Goal: Information Seeking & Learning: Learn about a topic

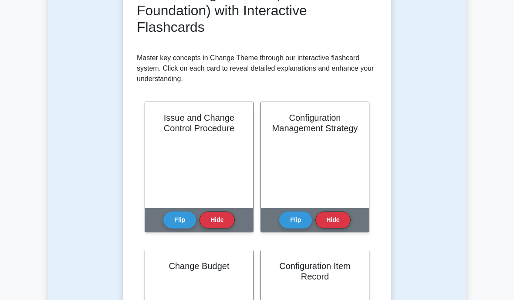
scroll to position [154, 0]
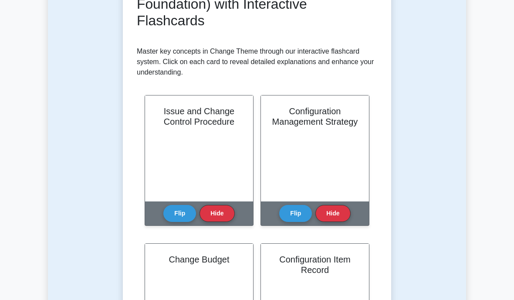
click at [216, 161] on div "Issue and Change Control Procedure" at bounding box center [199, 148] width 108 height 106
click at [185, 213] on button "Flip" at bounding box center [179, 213] width 33 height 17
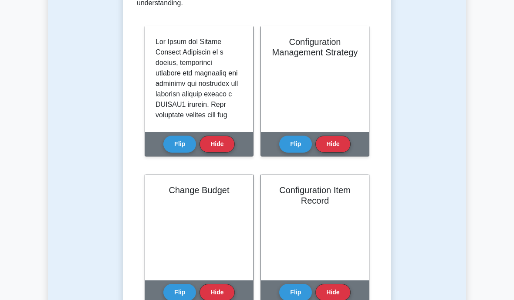
scroll to position [224, 0]
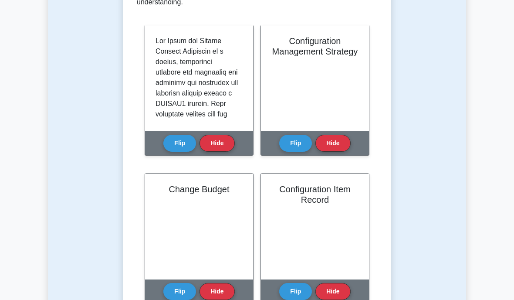
click at [297, 146] on button "Flip" at bounding box center [295, 143] width 33 height 17
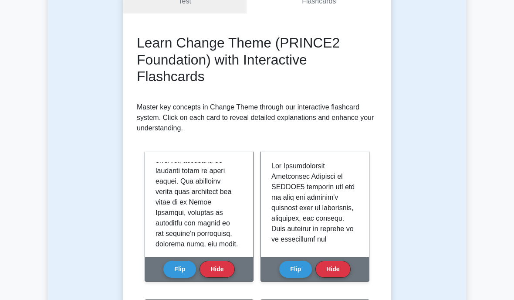
scroll to position [134, 0]
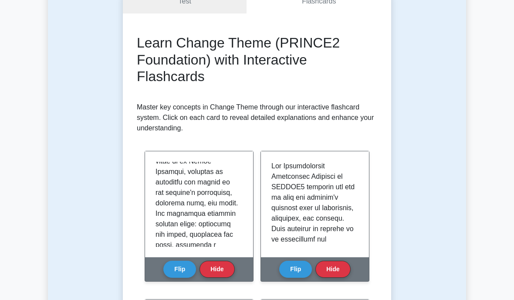
scroll to position [173, 0]
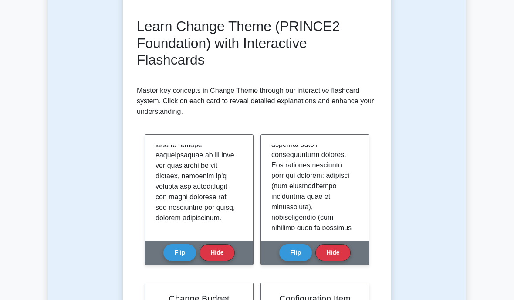
scroll to position [196, 0]
click at [298, 207] on p at bounding box center [313, 304] width 84 height 711
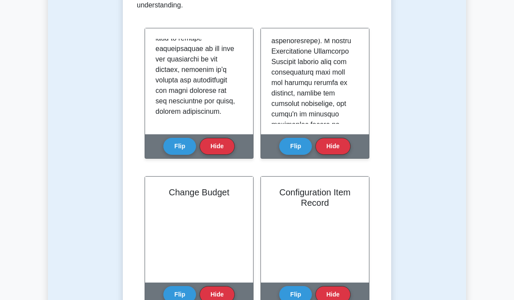
scroll to position [222, 0]
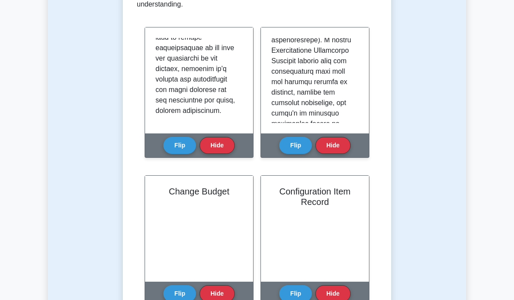
click at [184, 297] on button "Flip" at bounding box center [179, 293] width 33 height 17
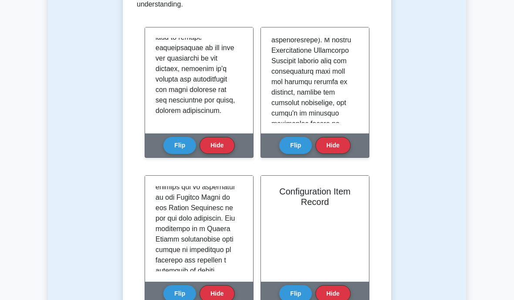
scroll to position [172, 0]
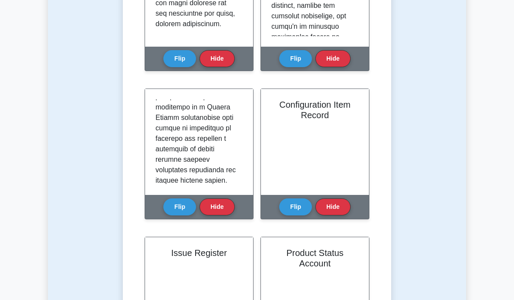
scroll to position [323, 0]
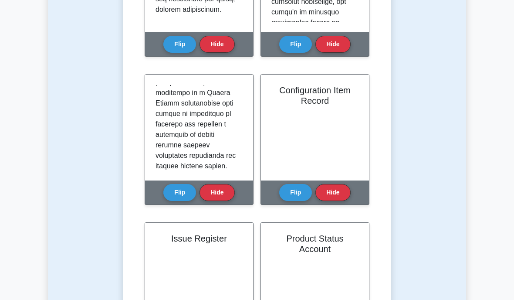
click at [301, 192] on button "Flip" at bounding box center [295, 192] width 33 height 17
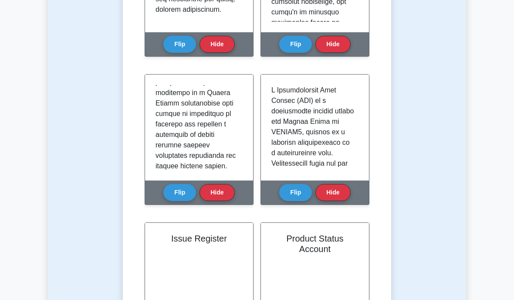
click at [305, 187] on button "Flip" at bounding box center [295, 192] width 33 height 17
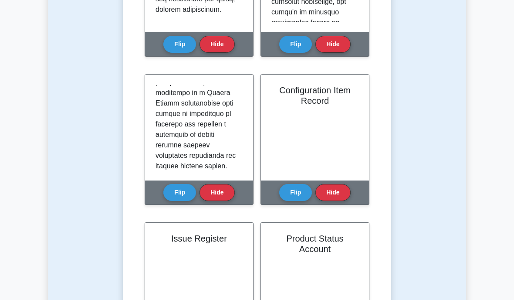
click at [300, 188] on button "Flip" at bounding box center [295, 192] width 33 height 17
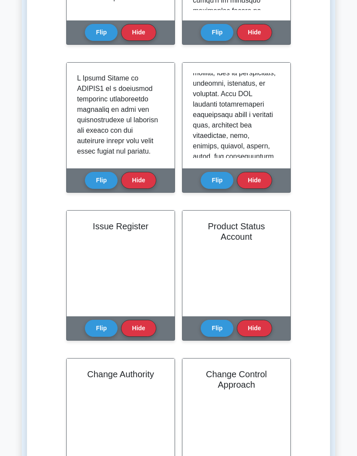
scroll to position [0, 0]
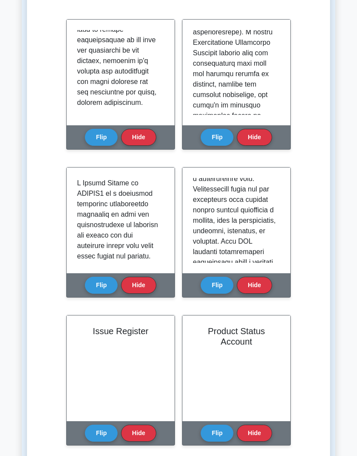
scroll to position [68, 0]
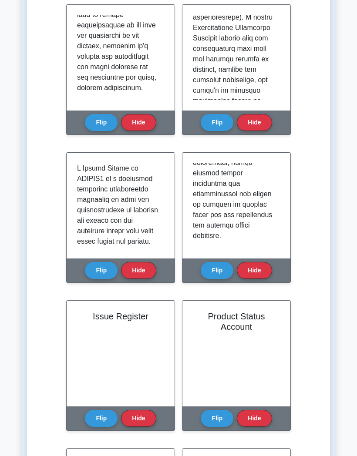
scroll to position [211, 0]
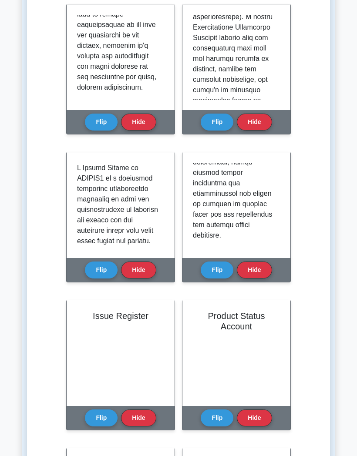
click at [220, 279] on button "Flip" at bounding box center [217, 270] width 33 height 17
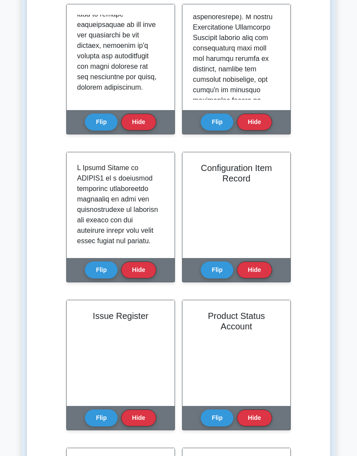
click at [106, 279] on button "Flip" at bounding box center [101, 270] width 33 height 17
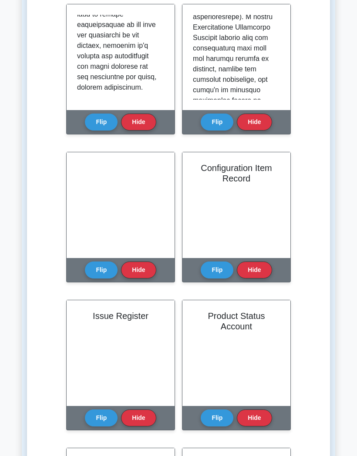
scroll to position [2, 0]
click at [105, 299] on button "Flip" at bounding box center [101, 418] width 33 height 17
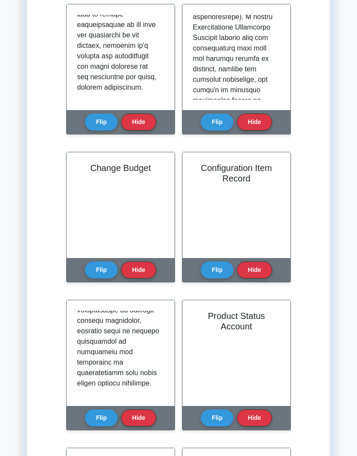
scroll to position [706, 0]
click at [239, 299] on div "Product Status Account" at bounding box center [236, 353] width 108 height 106
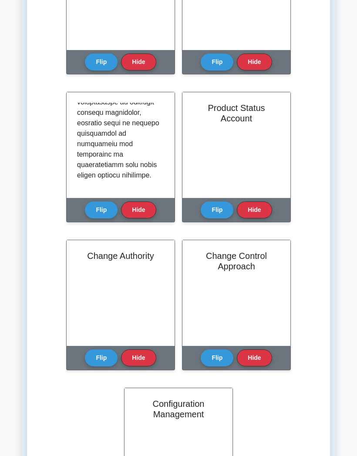
scroll to position [418, 0]
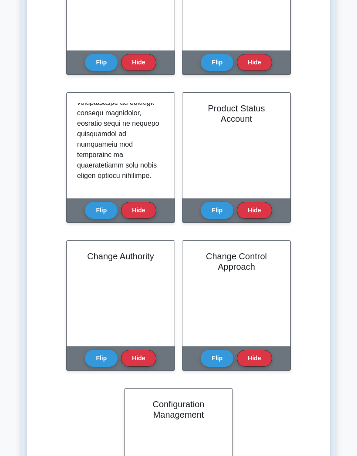
click at [232, 164] on div "Product Status Account" at bounding box center [236, 146] width 108 height 106
click at [235, 159] on div "Product Status Account" at bounding box center [236, 146] width 108 height 106
click at [238, 147] on div "Product Status Account" at bounding box center [236, 146] width 108 height 106
click at [214, 219] on button "Flip" at bounding box center [217, 210] width 33 height 17
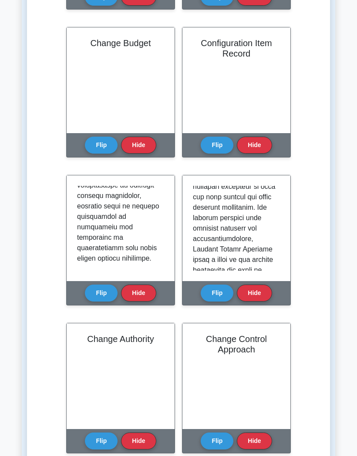
scroll to position [10, 0]
click at [133, 299] on div "Change Authority" at bounding box center [121, 376] width 108 height 106
click at [105, 299] on button "Flip" at bounding box center [101, 441] width 33 height 17
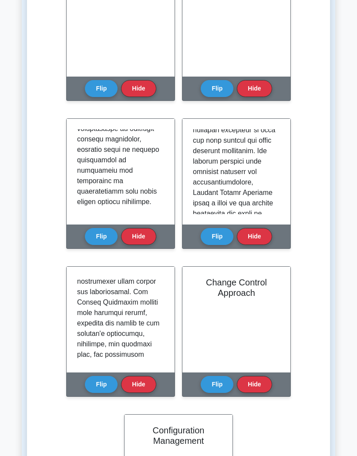
scroll to position [337, 0]
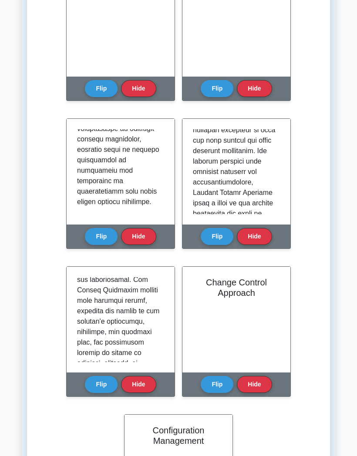
click at [214, 299] on button "Flip" at bounding box center [217, 384] width 33 height 17
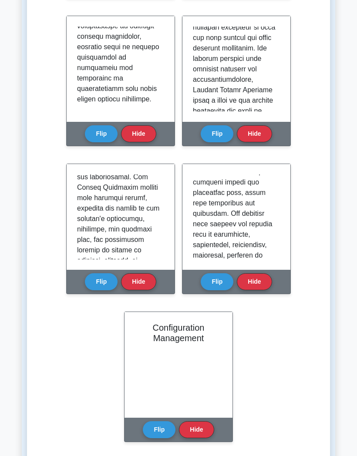
scroll to position [497, 0]
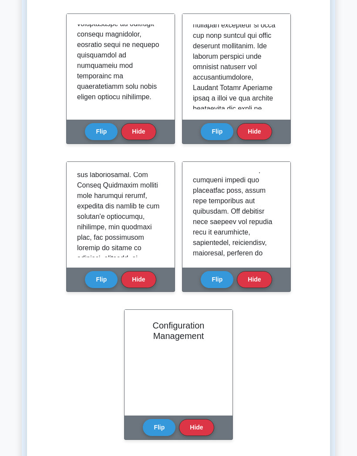
click at [167, 299] on button "Flip" at bounding box center [159, 427] width 33 height 17
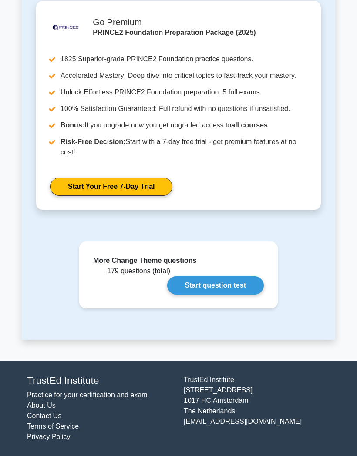
scroll to position [1020, 0]
click at [230, 286] on link "Start question test" at bounding box center [215, 285] width 97 height 18
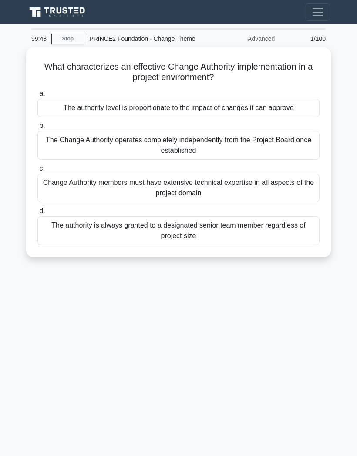
click at [71, 44] on link "Stop" at bounding box center [67, 39] width 33 height 11
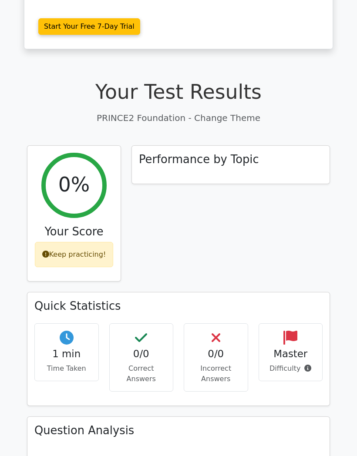
scroll to position [206, 0]
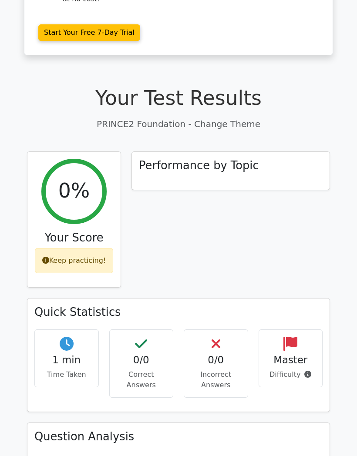
click at [306, 371] on icon at bounding box center [307, 374] width 7 height 7
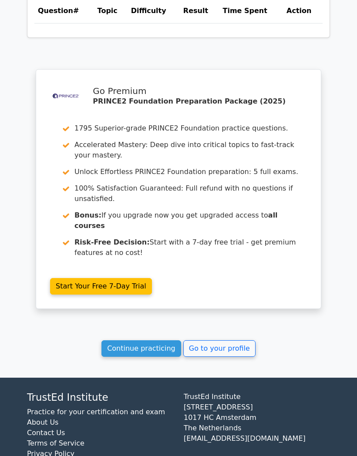
scroll to position [652, 0]
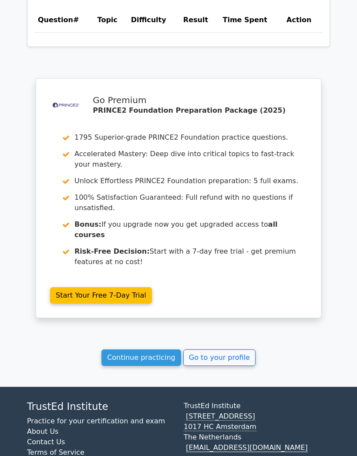
click at [154, 350] on link "Continue practicing" at bounding box center [141, 358] width 80 height 17
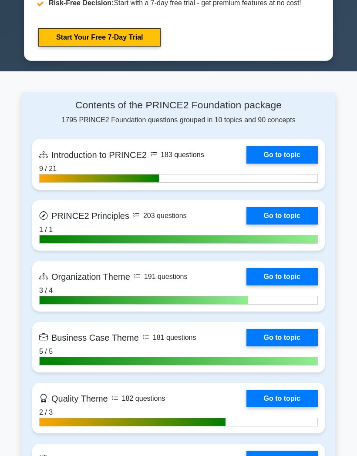
scroll to position [486, 0]
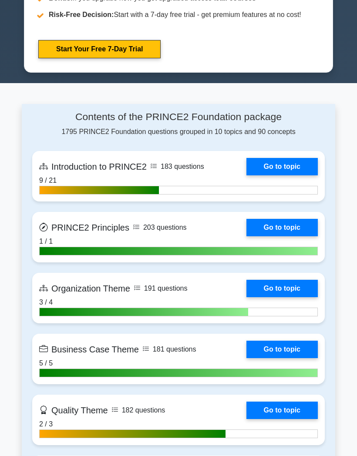
click at [246, 175] on link "Go to topic" at bounding box center [281, 166] width 71 height 17
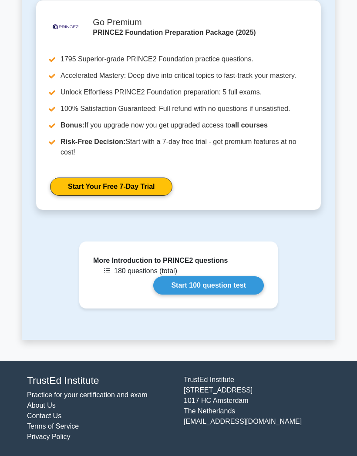
scroll to position [1139, 0]
click at [232, 295] on link "Start 100 question test" at bounding box center [208, 285] width 111 height 18
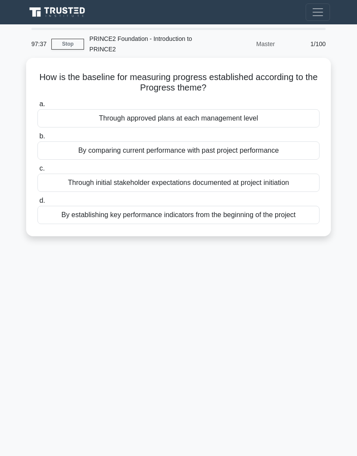
click at [81, 372] on div "97:37 Stop PRINCE2 Foundation - Introduction to PRINCE2 Master 1/100 How is the…" at bounding box center [178, 245] width 313 height 435
click at [246, 313] on div "94:16 Stop PRINCE2 Foundation - Introduction to PRINCE2 Master 1/100 How is the…" at bounding box center [178, 245] width 313 height 435
click at [248, 217] on div "By establishing key performance indicators from the beginning of the project" at bounding box center [178, 215] width 282 height 18
click at [37, 204] on input "d. By establishing key performance indicators from the beginning of the project" at bounding box center [37, 201] width 0 height 6
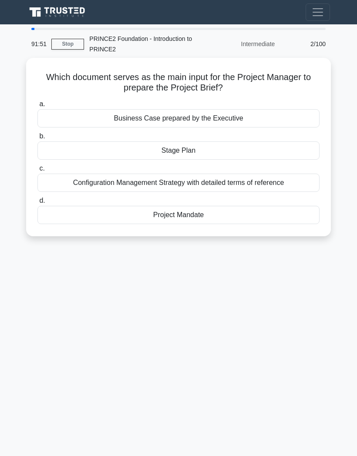
click at [215, 212] on div "Project Mandate" at bounding box center [178, 215] width 282 height 18
click at [37, 204] on input "d. Project Mandate" at bounding box center [37, 201] width 0 height 6
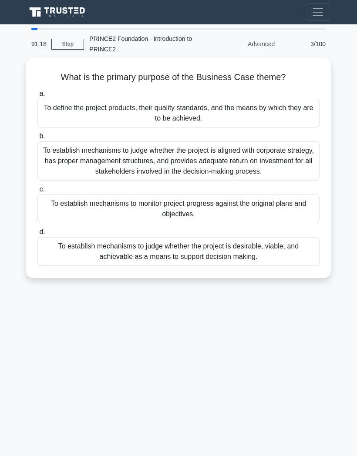
click at [262, 165] on div "To establish mechanisms to judge whether the project is aligned with corporate …" at bounding box center [178, 160] width 282 height 39
click at [37, 139] on input "b. To establish mechanisms to judge whether the project is aligned with corpora…" at bounding box center [37, 137] width 0 height 6
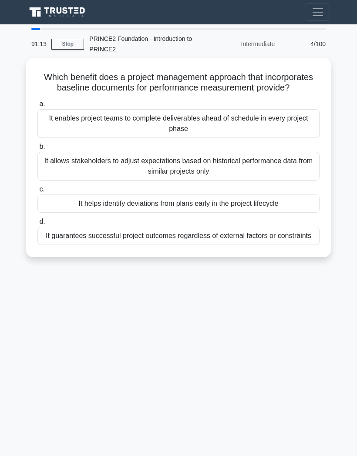
click at [153, 113] on label "a. It enables project teams to complete deliverables ahead of schedule in every…" at bounding box center [178, 118] width 282 height 39
click at [37, 107] on input "a. It enables project teams to complete deliverables ahead of schedule in every…" at bounding box center [37, 104] width 0 height 6
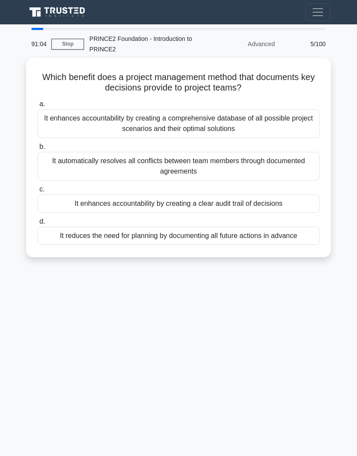
click at [114, 94] on div "Which benefit does a project management method that documents key decisions pro…" at bounding box center [179, 157] width 298 height 192
click at [226, 299] on div "90:48 Stop PRINCE2 Foundation - Introduction to PRINCE2 Advanced 5/100 Which be…" at bounding box center [178, 245] width 313 height 435
click at [255, 204] on div "It enhances accountability by creating a clear audit trail of decisions" at bounding box center [178, 204] width 282 height 18
click at [37, 192] on input "c. It enhances accountability by creating a clear audit trail of decisions" at bounding box center [37, 190] width 0 height 6
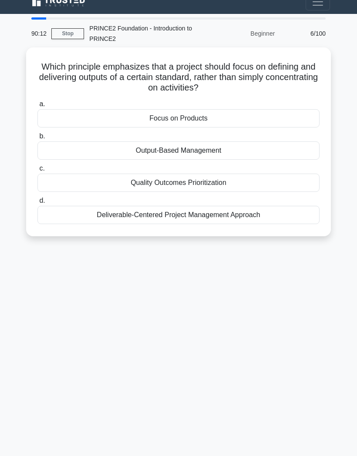
scroll to position [35, 0]
click at [162, 61] on h5 "Which principle emphasizes that a project should focus on defining and deliveri…" at bounding box center [179, 77] width 284 height 32
click at [92, 61] on h5 "Which principle emphasizes that a project should focus on defining and deliveri…" at bounding box center [179, 77] width 284 height 32
click at [160, 61] on h5 "Which principle emphasizes that a project should focus on defining and deliveri…" at bounding box center [179, 77] width 284 height 32
click at [205, 61] on h5 "Which principle emphasizes that a project should focus on defining and deliveri…" at bounding box center [179, 77] width 284 height 32
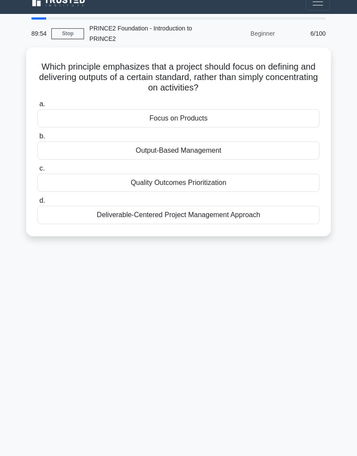
click at [123, 61] on h5 "Which principle emphasizes that a project should focus on defining and deliveri…" at bounding box center [179, 77] width 284 height 32
click at [223, 141] on div "Output-Based Management" at bounding box center [178, 150] width 282 height 18
click at [37, 134] on input "b. Output-Based Management" at bounding box center [37, 137] width 0 height 6
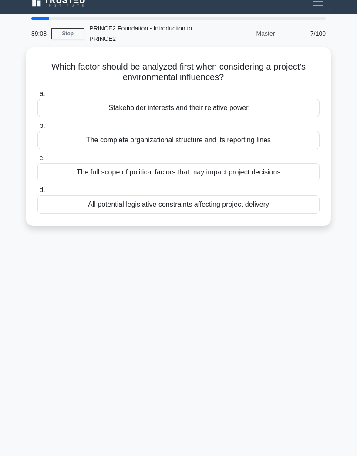
click at [262, 163] on div "The full scope of political factors that may impact project decisions" at bounding box center [178, 172] width 282 height 18
click at [37, 155] on input "c. The full scope of political factors that may impact project decisions" at bounding box center [37, 158] width 0 height 6
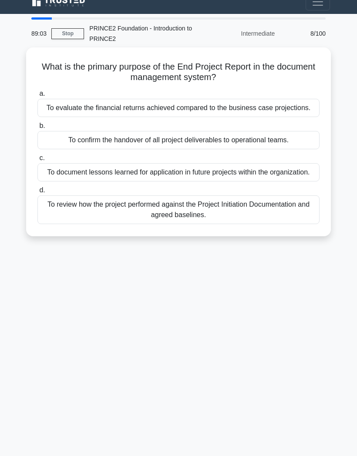
click at [230, 61] on h5 "What is the primary purpose of the End Project Report in the document managemen…" at bounding box center [179, 72] width 284 height 22
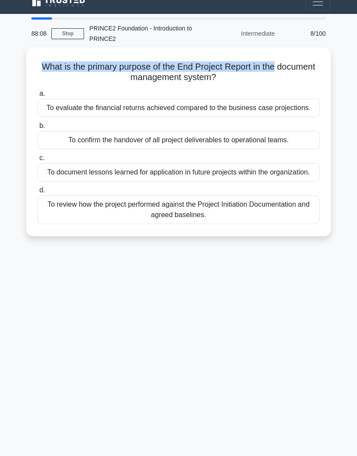
click at [261, 205] on div "To review how the project performed against the Project Initiation Documentatio…" at bounding box center [178, 209] width 282 height 29
click at [37, 193] on input "d. To review how the project performed against the Project Initiation Documenta…" at bounding box center [37, 191] width 0 height 6
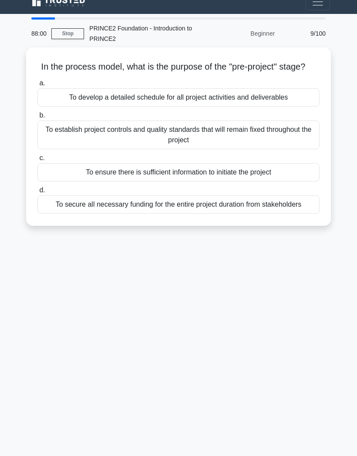
click at [341, 76] on main "88:00 Stop PRINCE2 Foundation - Introduction to PRINCE2 Beginner 9/100 In the p…" at bounding box center [178, 235] width 357 height 442
click at [276, 88] on div "To develop a detailed schedule for all project activities and deliverables" at bounding box center [178, 97] width 282 height 18
click at [37, 84] on input "a. To develop a detailed schedule for all project activities and deliverables" at bounding box center [37, 84] width 0 height 6
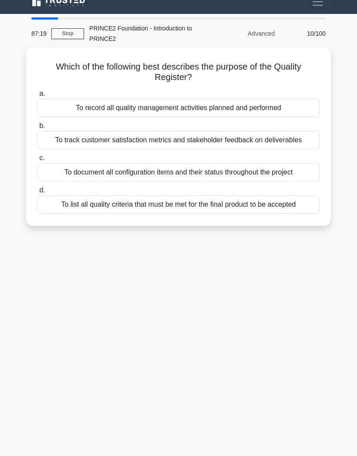
click at [291, 195] on div "To list all quality criteria that must be met for the final product to be accep…" at bounding box center [178, 204] width 282 height 18
click at [37, 190] on input "d. To list all quality criteria that must be met for the final product to be ac…" at bounding box center [37, 191] width 0 height 6
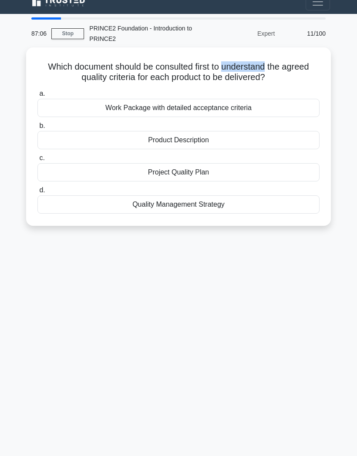
click at [269, 61] on h5 "Which document should be consulted first to understand the agreed quality crite…" at bounding box center [179, 72] width 284 height 22
click at [205, 163] on div "Project Quality Plan" at bounding box center [178, 172] width 282 height 18
click at [37, 155] on input "c. Project Quality Plan" at bounding box center [37, 158] width 0 height 6
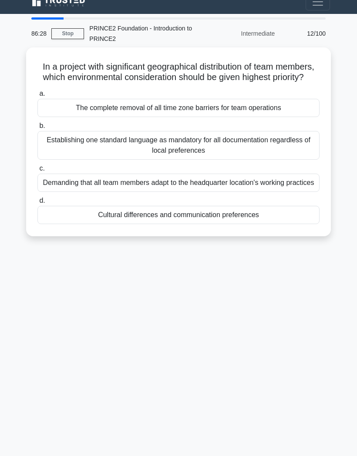
click at [294, 131] on div "Establishing one standard language as mandatory for all documentation regardles…" at bounding box center [178, 145] width 282 height 29
click at [37, 127] on input "b. Establishing one standard language as mandatory for all documentation regard…" at bounding box center [37, 126] width 0 height 6
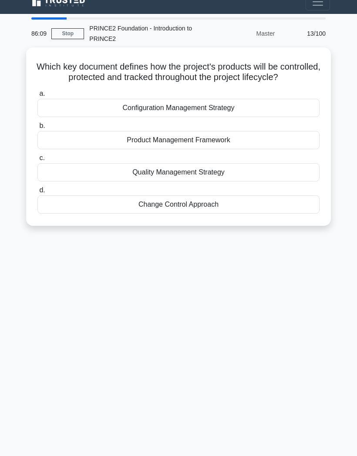
click at [240, 131] on div "Product Management Framework" at bounding box center [178, 140] width 282 height 18
click at [37, 126] on input "b. Product Management Framework" at bounding box center [37, 126] width 0 height 6
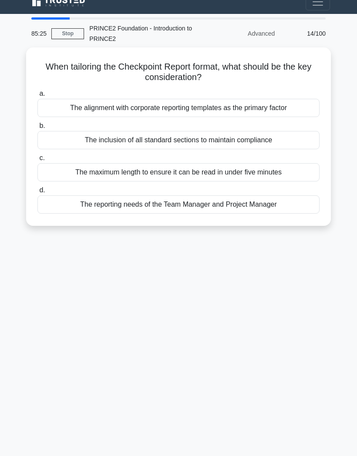
click at [268, 131] on div "The inclusion of all standard sections to maintain compliance" at bounding box center [178, 140] width 282 height 18
click at [37, 123] on input "b. The inclusion of all standard sections to maintain compliance" at bounding box center [37, 126] width 0 height 6
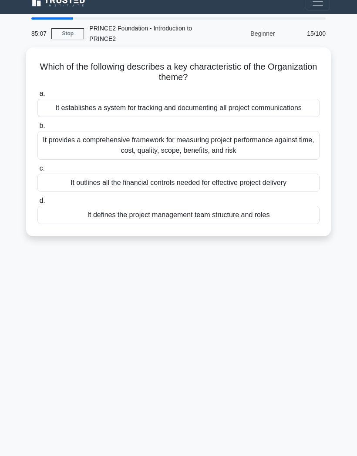
click at [342, 117] on main "85:07 Stop PRINCE2 Foundation - Introduction to PRINCE2 Beginner 15/100 Which o…" at bounding box center [178, 235] width 357 height 442
click at [269, 132] on div "It provides a comprehensive framework for measuring project performance against…" at bounding box center [178, 145] width 282 height 29
click at [37, 129] on input "b. It provides a comprehensive framework for measuring project performance agai…" at bounding box center [37, 126] width 0 height 6
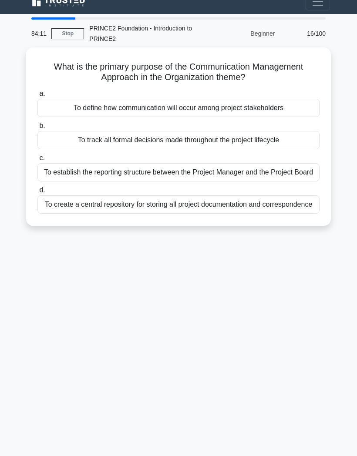
click at [284, 99] on div "To define how communication will occur among project stakeholders" at bounding box center [178, 108] width 282 height 18
click at [37, 91] on input "a. To define how communication will occur among project stakeholders" at bounding box center [37, 94] width 0 height 6
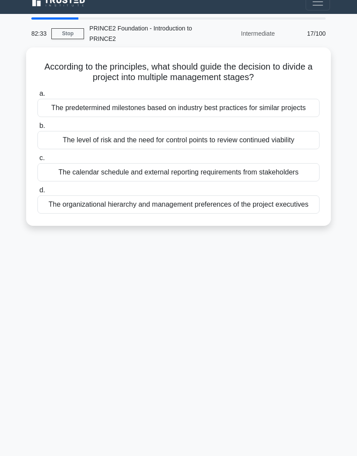
click at [212, 99] on div "The predetermined milestones based on industry best practices for similar proje…" at bounding box center [178, 108] width 282 height 18
click at [37, 91] on input "a. The predetermined milestones based on industry best practices for similar pr…" at bounding box center [37, 94] width 0 height 6
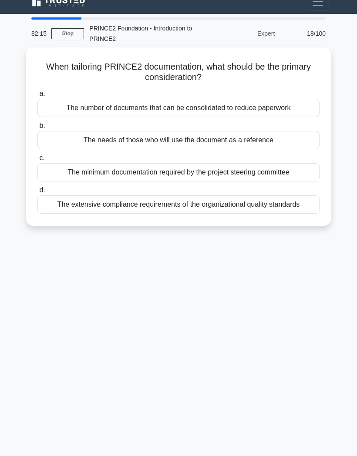
click at [182, 131] on div "The needs of those who will use the document as a reference" at bounding box center [178, 140] width 282 height 18
click at [37, 123] on input "b. The needs of those who will use the document as a reference" at bounding box center [37, 126] width 0 height 6
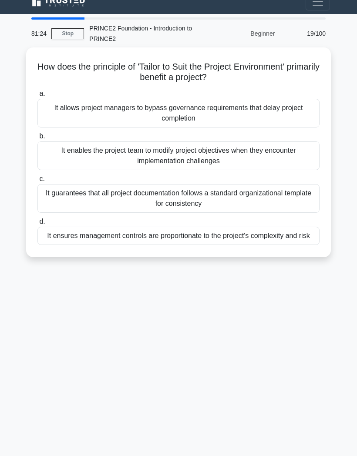
click at [269, 184] on div "It guarantees that all project documentation follows a standard organizational …" at bounding box center [178, 198] width 282 height 29
click at [37, 178] on input "c. It guarantees that all project documentation follows a standard organization…" at bounding box center [37, 179] width 0 height 6
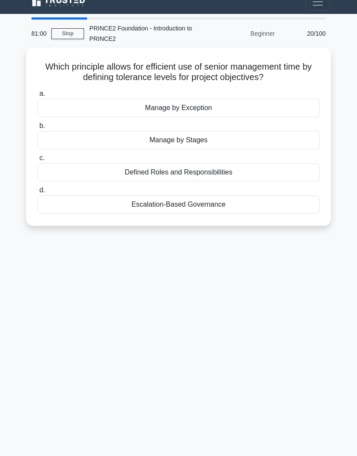
click at [208, 99] on div "Manage by Exception" at bounding box center [178, 108] width 282 height 18
click at [37, 91] on input "a. Manage by Exception" at bounding box center [37, 94] width 0 height 6
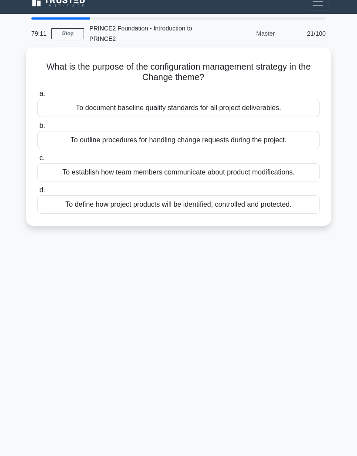
click at [206, 131] on div "To outline procedures for handling change requests during the project." at bounding box center [178, 140] width 282 height 18
click at [37, 123] on input "b. To outline procedures for handling change requests during the project." at bounding box center [37, 126] width 0 height 6
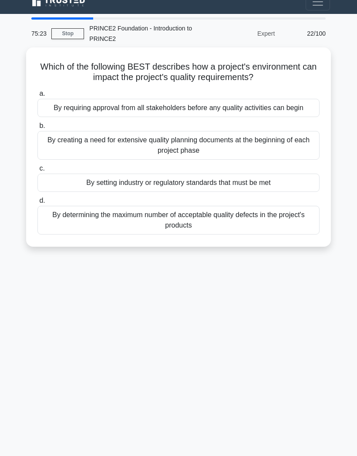
click at [233, 174] on div "By setting industry or regulatory standards that must be met" at bounding box center [178, 183] width 282 height 18
click at [37, 172] on input "c. By setting industry or regulatory standards that must be met" at bounding box center [37, 169] width 0 height 6
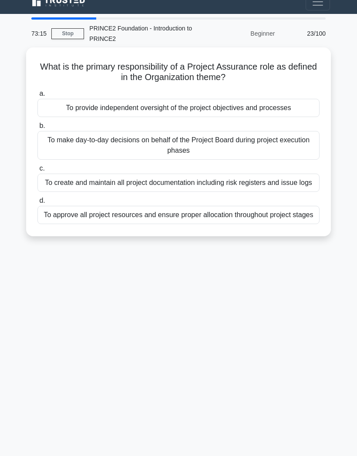
click at [236, 174] on div "To create and maintain all project documentation including risk registers and i…" at bounding box center [178, 183] width 282 height 18
click at [37, 166] on input "c. To create and maintain all project documentation including risk registers an…" at bounding box center [37, 169] width 0 height 6
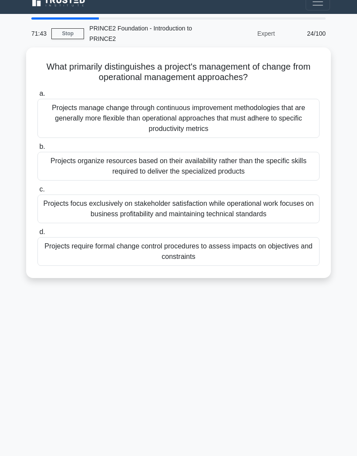
click at [250, 99] on div "Projects manage change through continuous improvement methodologies that are ge…" at bounding box center [178, 118] width 282 height 39
click at [37, 94] on input "a. Projects manage change through continuous improvement methodologies that are…" at bounding box center [37, 94] width 0 height 6
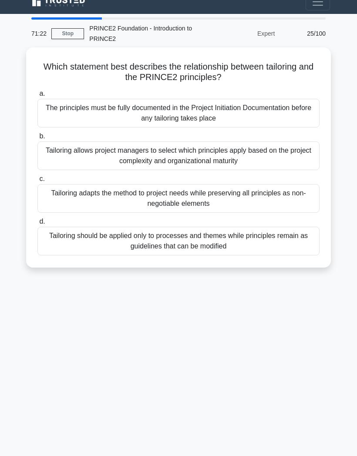
click at [241, 184] on div "Tailoring adapts the method to project needs while preserving all principles as…" at bounding box center [178, 198] width 282 height 29
click at [37, 179] on input "c. Tailoring adapts the method to project needs while preserving all principles…" at bounding box center [37, 179] width 0 height 6
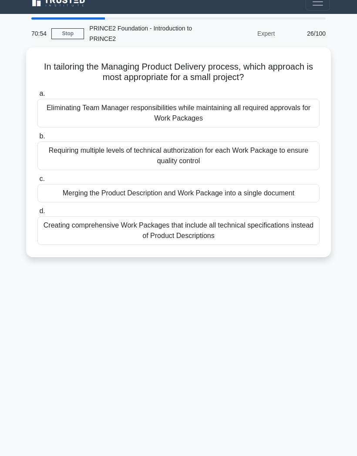
click at [75, 302] on div "70:54 Stop PRINCE2 Foundation - Introduction to PRINCE2 Expert 26/100 In tailor…" at bounding box center [178, 234] width 313 height 435
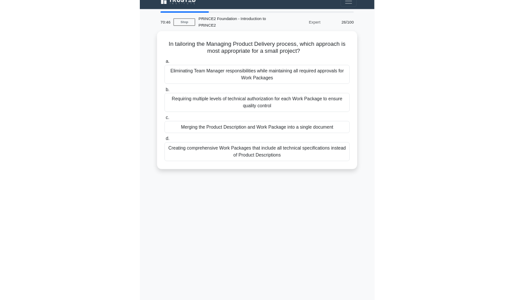
scroll to position [14, 0]
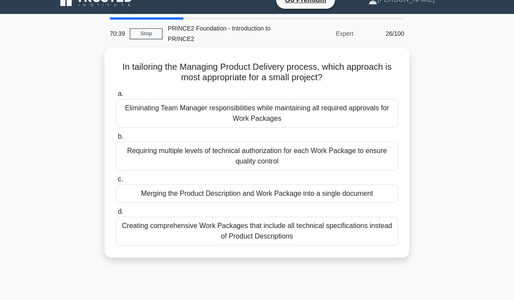
click at [258, 108] on div "Eliminating Team Manager responsibilities while maintaining all required approv…" at bounding box center [257, 113] width 282 height 29
click at [116, 97] on input "a. Eliminating Team Manager responsibilities while maintaining all required app…" at bounding box center [116, 94] width 0 height 6
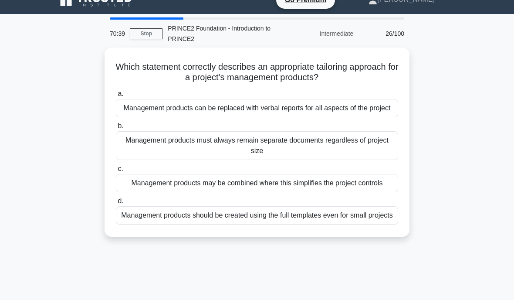
click at [258, 108] on div "Management products can be replaced with verbal reports for all aspects of the …" at bounding box center [257, 108] width 282 height 18
click at [116, 97] on input "a. Management products can be replaced with verbal reports for all aspects of t…" at bounding box center [116, 94] width 0 height 6
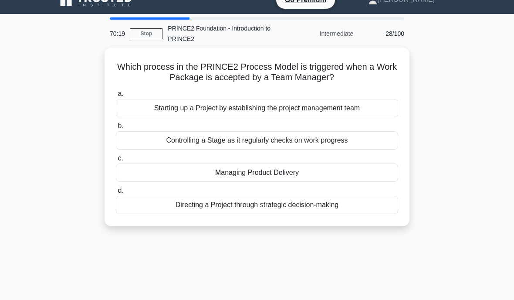
scroll to position [15, 0]
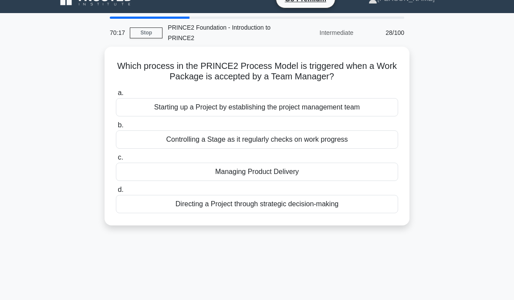
click at [172, 111] on div "Starting up a Project by establishing the project management team" at bounding box center [257, 107] width 282 height 18
click at [116, 96] on input "a. Starting up a Project by establishing the project management team" at bounding box center [116, 93] width 0 height 6
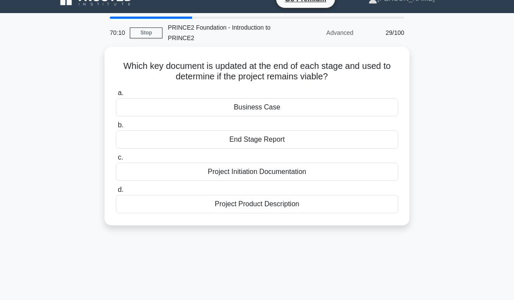
click at [247, 143] on div "End Stage Report" at bounding box center [257, 139] width 282 height 18
click at [116, 128] on input "b. End Stage Report" at bounding box center [116, 125] width 0 height 6
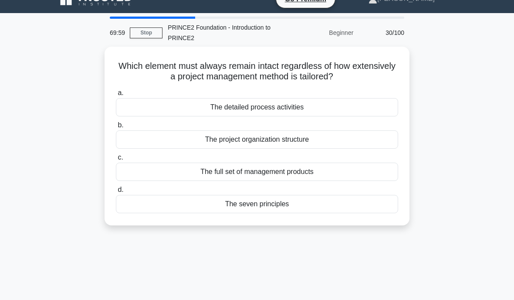
click at [195, 201] on div "The seven principles" at bounding box center [257, 204] width 282 height 18
click at [116, 192] on input "d. The seven principles" at bounding box center [116, 190] width 0 height 6
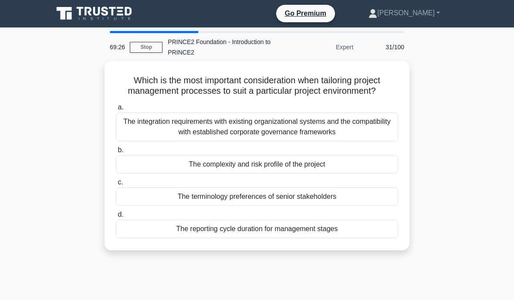
scroll to position [0, 0]
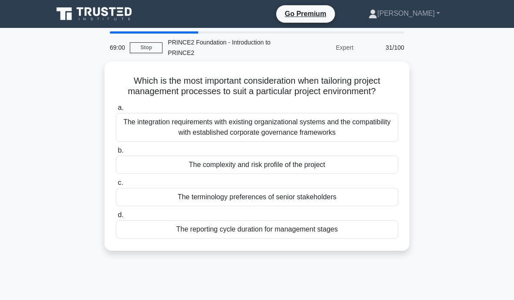
click at [210, 139] on div "The integration requirements with existing organizational systems and the compa…" at bounding box center [257, 127] width 282 height 29
click at [116, 111] on input "a. The integration requirements with existing organizational systems and the co…" at bounding box center [116, 108] width 0 height 6
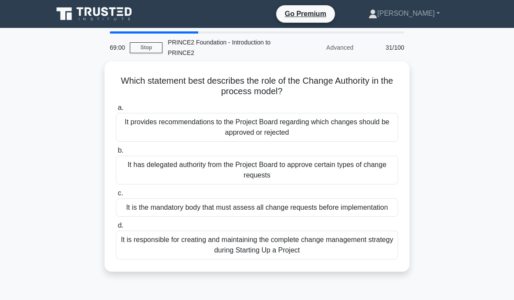
click at [211, 139] on div "It provides recommendations to the Project Board regarding which changes should…" at bounding box center [257, 127] width 282 height 29
click at [116, 111] on input "a. It provides recommendations to the Project Board regarding which changes sho…" at bounding box center [116, 108] width 0 height 6
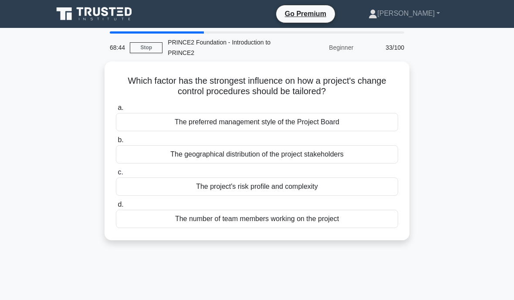
click at [294, 189] on div "The project's risk profile and complexity" at bounding box center [257, 186] width 282 height 18
click at [116, 175] on input "c. The project's risk profile and complexity" at bounding box center [116, 172] width 0 height 6
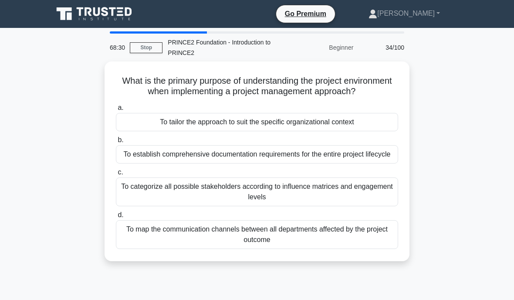
click at [167, 130] on div "To tailor the approach to suit the specific organizational context" at bounding box center [257, 122] width 282 height 18
click at [116, 111] on input "a. To tailor the approach to suit the specific organizational context" at bounding box center [116, 108] width 0 height 6
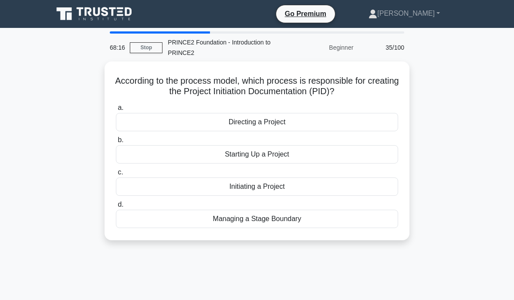
click at [265, 158] on div "Starting Up a Project" at bounding box center [257, 154] width 282 height 18
click at [116, 143] on input "b. Starting Up a Project" at bounding box center [116, 140] width 0 height 6
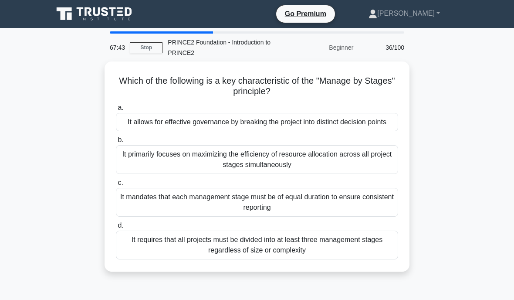
click at [311, 131] on div "It allows for effective governance by breaking the project into distinct decisi…" at bounding box center [257, 122] width 282 height 18
click at [116, 111] on input "a. It allows for effective governance by breaking the project into distinct dec…" at bounding box center [116, 108] width 0 height 6
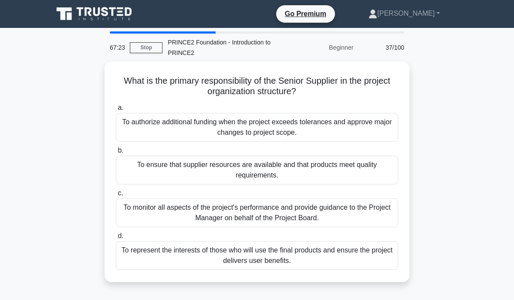
click at [346, 124] on div "To authorize additional funding when the project exceeds tolerances and approve…" at bounding box center [257, 127] width 282 height 29
click at [116, 111] on input "a. To authorize additional funding when the project exceeds tolerances and appr…" at bounding box center [116, 108] width 0 height 6
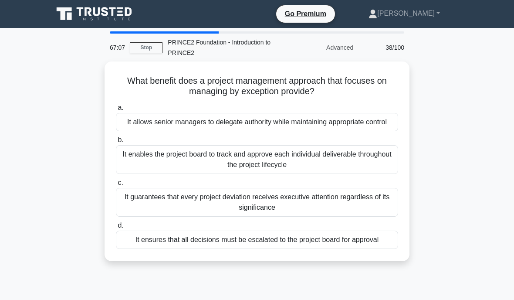
click at [333, 122] on div "It allows senior managers to delegate authority while maintaining appropriate c…" at bounding box center [257, 122] width 282 height 18
click at [116, 111] on input "a. It allows senior managers to delegate authority while maintaining appropriat…" at bounding box center [116, 108] width 0 height 6
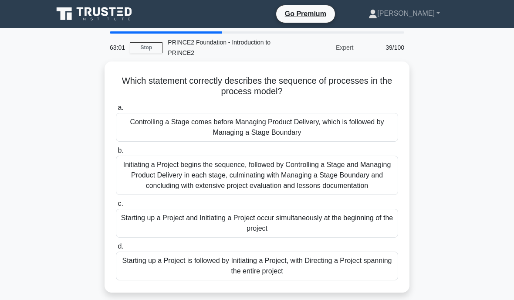
click at [244, 186] on div "Initiating a Project begins the sequence, followed by Controlling a Stage and M…" at bounding box center [257, 174] width 282 height 39
click at [116, 153] on input "b. Initiating a Project begins the sequence, followed by Controlling a Stage an…" at bounding box center [116, 151] width 0 height 6
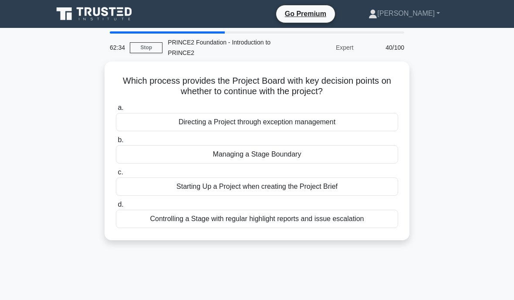
click at [162, 214] on div "Controlling a Stage with regular highlight reports and issue escalation" at bounding box center [257, 218] width 282 height 18
click at [116, 207] on input "d. Controlling a Stage with regular highlight reports and issue escalation" at bounding box center [116, 205] width 0 height 6
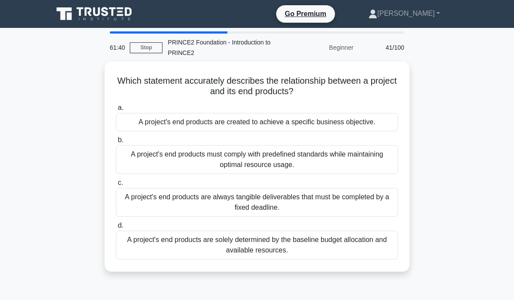
click at [256, 126] on div "A project's end products are created to achieve a specific business objective." at bounding box center [257, 122] width 282 height 18
click at [116, 111] on input "a. A project's end products are created to achieve a specific business objectiv…" at bounding box center [116, 108] width 0 height 6
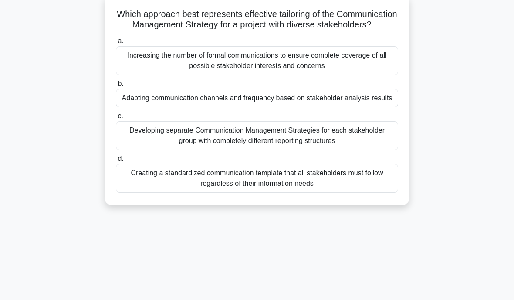
scroll to position [30, 0]
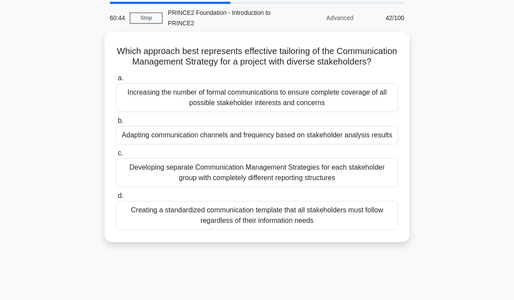
click at [257, 144] on div "Adapting communication channels and frequency based on stakeholder analysis res…" at bounding box center [257, 135] width 282 height 18
click at [116, 124] on input "b. Adapting communication channels and frequency based on stakeholder analysis …" at bounding box center [116, 121] width 0 height 6
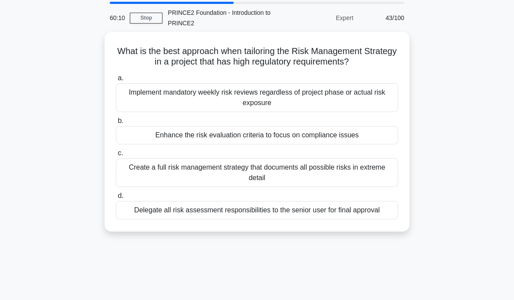
click at [217, 171] on div "Create a full risk management strategy that documents all possible risks in ext…" at bounding box center [257, 172] width 282 height 29
click at [116, 156] on input "c. Create a full risk management strategy that documents all possible risks in …" at bounding box center [116, 153] width 0 height 6
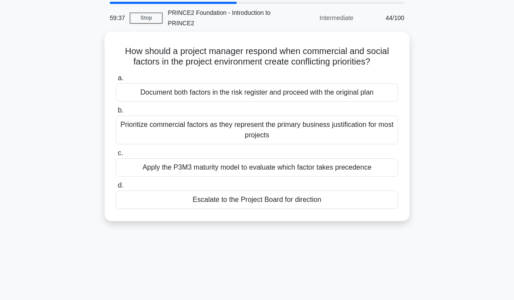
click at [219, 176] on div "Apply the P3M3 maturity model to evaluate which factor takes precedence" at bounding box center [257, 167] width 282 height 18
click at [116, 156] on input "c. Apply the P3M3 maturity model to evaluate which factor takes precedence" at bounding box center [116, 153] width 0 height 6
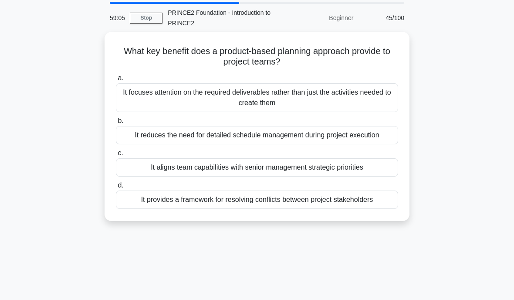
click at [272, 94] on div "It focuses attention on the required deliverables rather than just the activiti…" at bounding box center [257, 97] width 282 height 29
click at [116, 81] on input "a. It focuses attention on the required deliverables rather than just the activ…" at bounding box center [116, 78] width 0 height 6
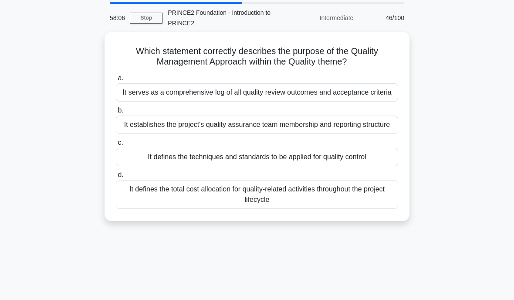
click at [327, 101] on div "It serves as a comprehensive log of all quality review outcomes and acceptance …" at bounding box center [257, 92] width 282 height 18
click at [116, 81] on input "a. It serves as a comprehensive log of all quality review outcomes and acceptan…" at bounding box center [116, 78] width 0 height 6
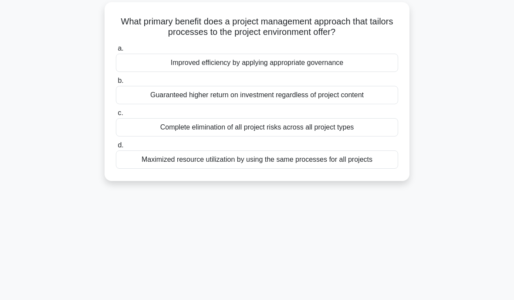
scroll to position [0, 0]
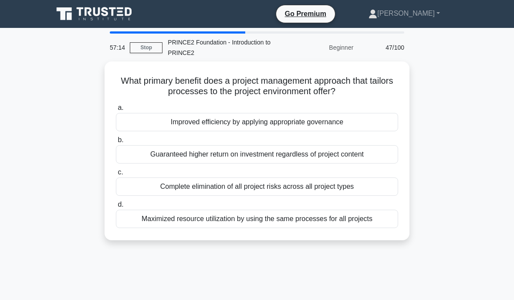
click at [320, 222] on div "Maximized resource utilization by using the same processes for all projects" at bounding box center [257, 218] width 282 height 18
click at [116, 207] on input "d. Maximized resource utilization by using the same processes for all projects" at bounding box center [116, 205] width 0 height 6
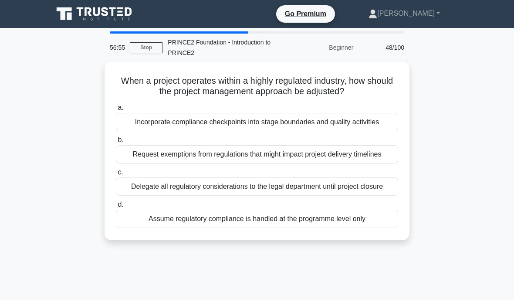
click at [330, 130] on div "Incorporate compliance checkpoints into stage boundaries and quality activities" at bounding box center [257, 122] width 282 height 18
click at [116, 111] on input "a. Incorporate compliance checkpoints into stage boundaries and quality activit…" at bounding box center [116, 108] width 0 height 6
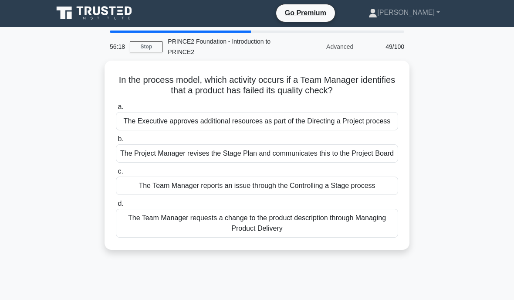
scroll to position [36, 0]
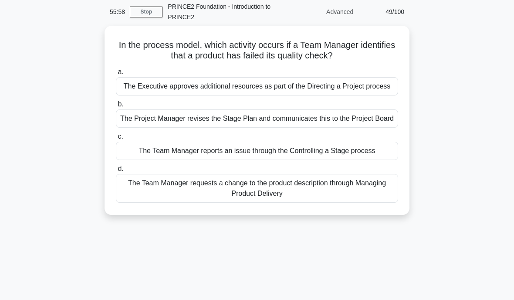
click at [236, 128] on div "The Project Manager revises the Stage Plan and communicates this to the Project…" at bounding box center [257, 118] width 282 height 18
click at [116, 107] on input "b. The Project Manager revises the Stage Plan and communicates this to the Proj…" at bounding box center [116, 104] width 0 height 6
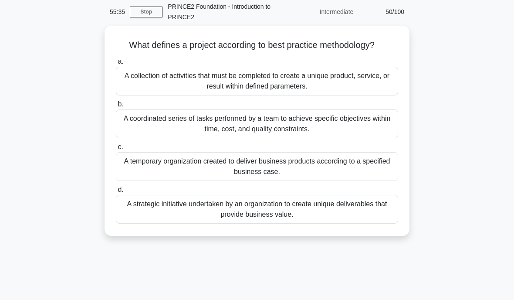
click at [200, 176] on div "A temporary organization created to deliver business products according to a sp…" at bounding box center [257, 166] width 282 height 29
click at [116, 150] on input "c. A temporary organization created to deliver business products according to a…" at bounding box center [116, 147] width 0 height 6
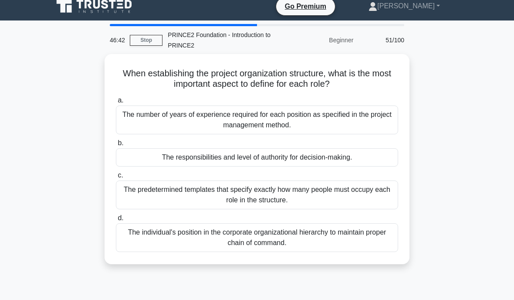
scroll to position [25, 0]
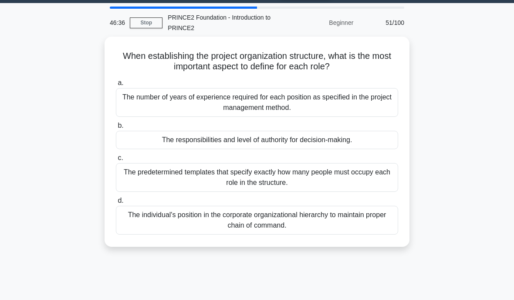
click at [357, 141] on div "The responsibilities and level of authority for decision-making." at bounding box center [257, 140] width 282 height 18
click at [116, 128] on input "b. The responsibilities and level of authority for decision-making." at bounding box center [116, 126] width 0 height 6
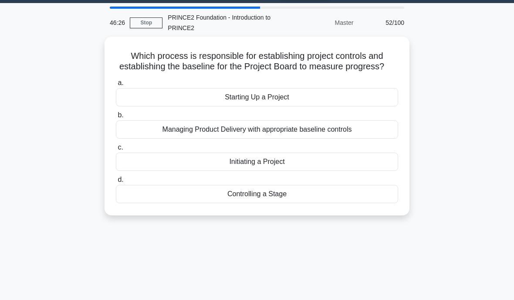
click at [289, 138] on div "Managing Product Delivery with appropriate baseline controls" at bounding box center [257, 129] width 282 height 18
click at [116, 118] on input "b. Managing Product Delivery with appropriate baseline controls" at bounding box center [116, 115] width 0 height 6
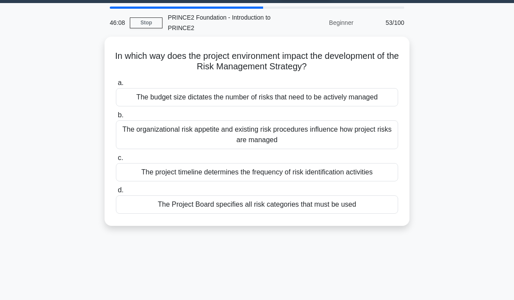
click at [357, 213] on div "The Project Board specifies all risk categories that must be used" at bounding box center [257, 204] width 282 height 18
click at [116, 193] on input "d. The Project Board specifies all risk categories that must be used" at bounding box center [116, 190] width 0 height 6
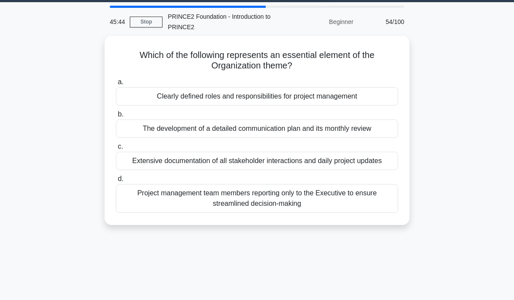
scroll to position [19, 0]
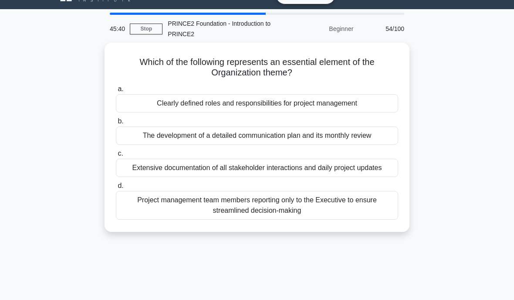
click at [357, 103] on div "Clearly defined roles and responsibilities for project management" at bounding box center [257, 103] width 282 height 18
click at [116, 92] on input "a. Clearly defined roles and responsibilities for project management" at bounding box center [116, 89] width 0 height 6
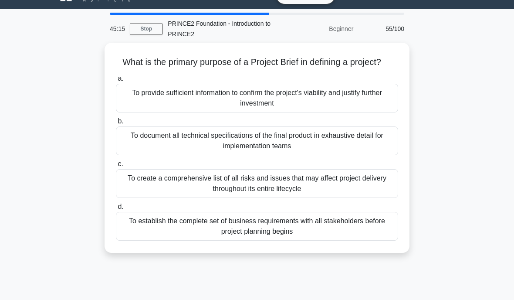
click at [344, 111] on div "To provide sufficient information to confirm the project's viability and justif…" at bounding box center [257, 98] width 282 height 29
click at [116, 81] on input "a. To provide sufficient information to confirm the project's viability and jus…" at bounding box center [116, 79] width 0 height 6
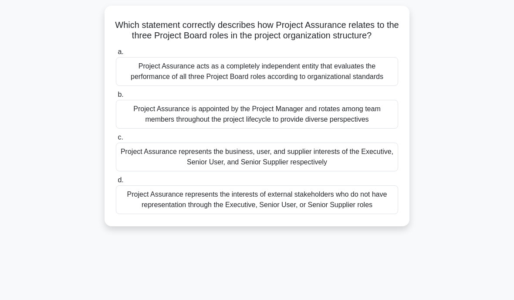
scroll to position [39, 0]
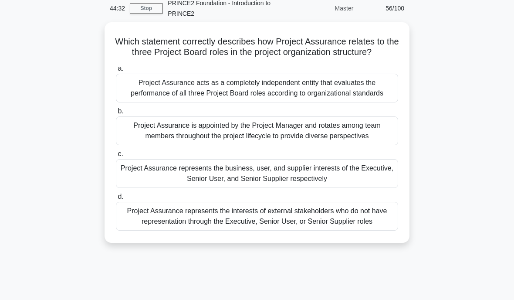
click at [343, 230] on div "Project Assurance represents the interests of external stakeholders who do not …" at bounding box center [257, 216] width 282 height 29
click at [116, 199] on input "d. Project Assurance represents the interests of external stakeholders who do n…" at bounding box center [116, 197] width 0 height 6
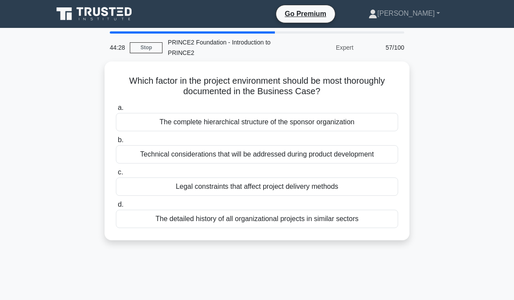
scroll to position [0, 0]
click at [301, 219] on div "The detailed history of all organizational projects in similar sectors" at bounding box center [257, 218] width 282 height 18
click at [116, 207] on input "d. The detailed history of all organizational projects in similar sectors" at bounding box center [116, 205] width 0 height 6
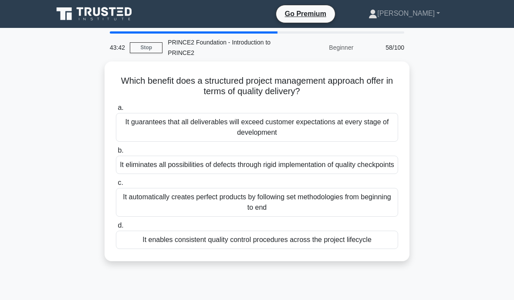
click at [354, 249] on div "It enables consistent quality control procedures across the project lifecycle" at bounding box center [257, 239] width 282 height 18
click at [116, 228] on input "d. It enables consistent quality control procedures across the project lifecycle" at bounding box center [116, 225] width 0 height 6
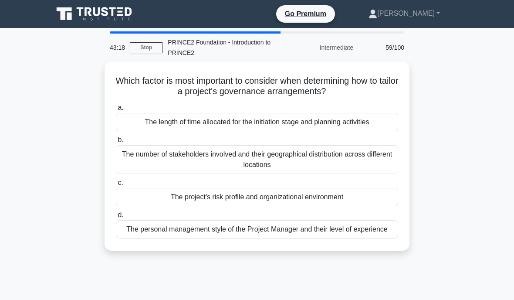
click at [357, 90] on h5 "Which factor is most important to consider when determining how to tailor a pro…" at bounding box center [257, 86] width 284 height 22
click at [324, 96] on div "Which factor is most important to consider when determining how to tailor a pro…" at bounding box center [257, 156] width 298 height 182
click at [326, 200] on div "The project's risk profile and organizational environment" at bounding box center [257, 197] width 282 height 18
click at [116, 185] on input "c. The project's risk profile and organizational environment" at bounding box center [116, 183] width 0 height 6
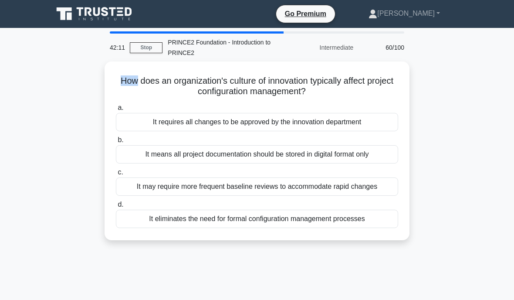
click at [13, 77] on main "42:11 Stop PRINCE2 Foundation - Introduction to PRINCE2 Intermediate 60/100 How…" at bounding box center [257, 249] width 514 height 442
click at [266, 75] on h5 "How does an organization's culture of innovation typically affect project confi…" at bounding box center [257, 86] width 284 height 22
click at [265, 75] on h5 "How does an organization's culture of innovation typically affect project confi…" at bounding box center [257, 86] width 284 height 22
click at [277, 92] on h5 "How does an organization's culture of innovation typically affect project confi…" at bounding box center [257, 86] width 284 height 22
click at [286, 195] on div "It may require more frequent baseline reviews to accommodate rapid changes" at bounding box center [257, 186] width 282 height 18
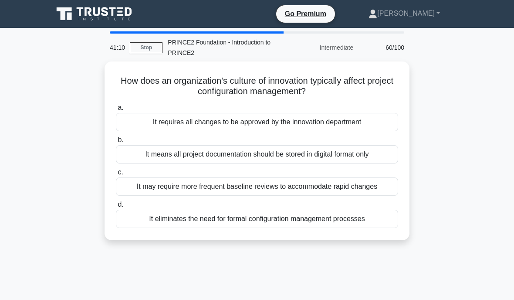
click at [116, 175] on input "c. It may require more frequent baseline reviews to accommodate rapid changes" at bounding box center [116, 172] width 0 height 6
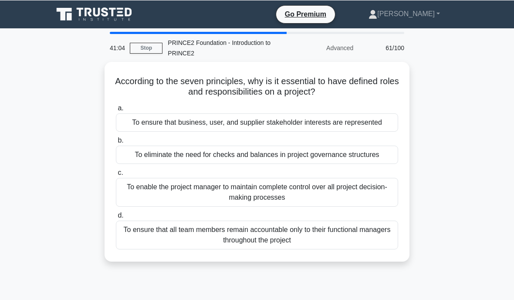
scroll to position [8, 0]
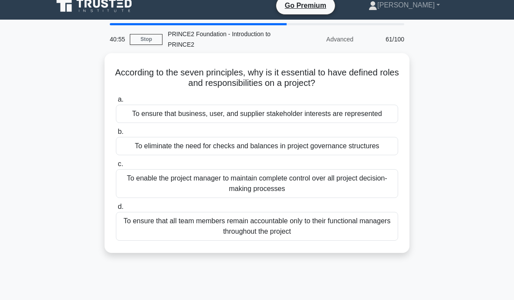
click at [315, 240] on div "To ensure that all team members remain accountable only to their functional man…" at bounding box center [257, 226] width 282 height 29
click at [116, 209] on input "d. To ensure that all team members remain accountable only to their functional …" at bounding box center [116, 207] width 0 height 6
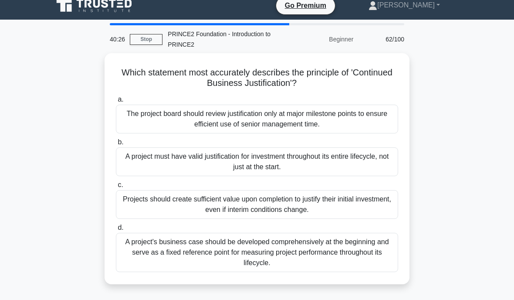
click at [301, 161] on div "A project must have valid justification for investment throughout its entire li…" at bounding box center [257, 161] width 282 height 29
click at [116, 145] on input "b. A project must have valid justification for investment throughout its entire…" at bounding box center [116, 142] width 0 height 6
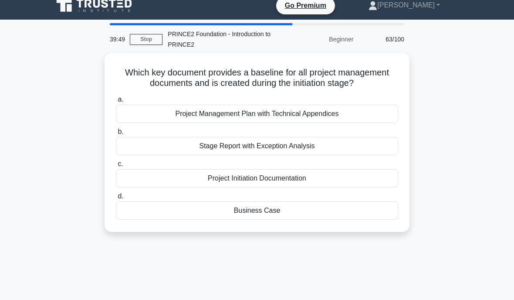
click at [281, 187] on div "Project Initiation Documentation" at bounding box center [257, 178] width 282 height 18
click at [116, 167] on input "c. Project Initiation Documentation" at bounding box center [116, 164] width 0 height 6
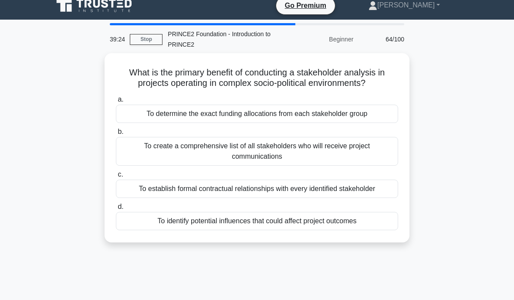
click at [285, 228] on div "To identify potential influences that could affect project outcomes" at bounding box center [257, 221] width 282 height 18
click at [116, 209] on input "d. To identify potential influences that could affect project outcomes" at bounding box center [116, 207] width 0 height 6
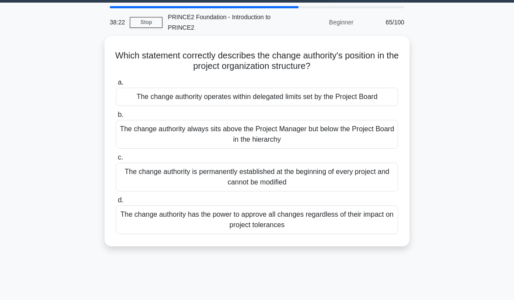
scroll to position [25, 0]
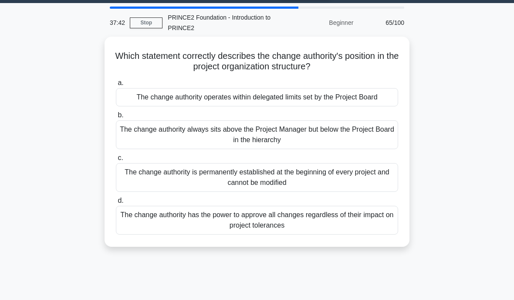
click at [286, 98] on div "The change authority operates within delegated limits set by the Project Board" at bounding box center [257, 97] width 282 height 18
click at [116, 86] on input "a. The change authority operates within delegated limits set by the Project Boa…" at bounding box center [116, 83] width 0 height 6
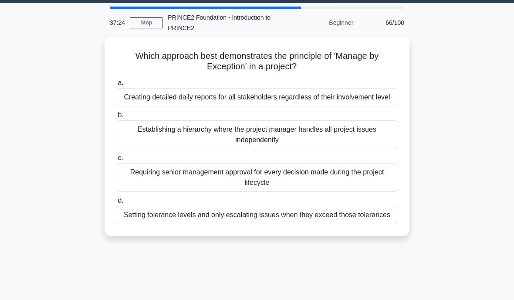
click at [306, 224] on div "Setting tolerance levels and only escalating issues when they exceed those tole…" at bounding box center [257, 214] width 282 height 18
click at [116, 203] on input "d. Setting tolerance levels and only escalating issues when they exceed those t…" at bounding box center [116, 201] width 0 height 6
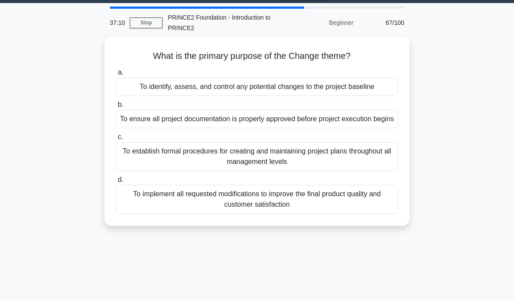
click at [287, 90] on div "To identify, assess, and control any potential changes to the project baseline" at bounding box center [257, 86] width 282 height 18
click at [116, 75] on input "a. To identify, assess, and control any potential changes to the project baseli…" at bounding box center [116, 73] width 0 height 6
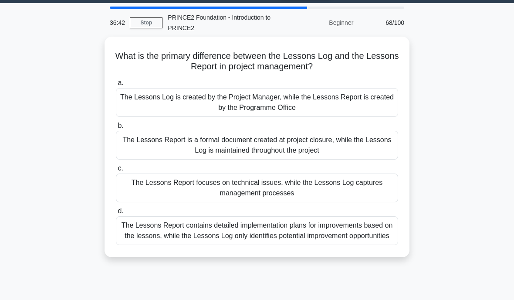
click at [297, 148] on div "The Lessons Report is a formal document created at project closure, while the L…" at bounding box center [257, 145] width 282 height 29
click at [116, 128] on input "b. The Lessons Report is a formal document created at project closure, while th…" at bounding box center [116, 126] width 0 height 6
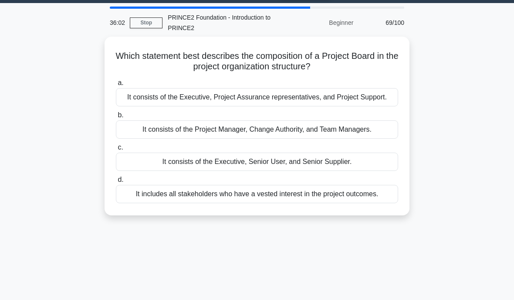
click at [312, 203] on div "It includes all stakeholders who have a vested interest in the project outcomes." at bounding box center [257, 194] width 282 height 18
click at [116, 182] on input "d. It includes all stakeholders who have a vested interest in the project outco…" at bounding box center [116, 180] width 0 height 6
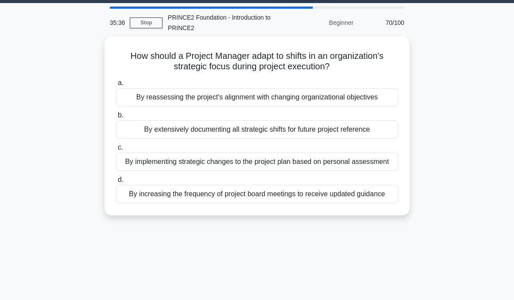
click at [141, 94] on div "By reassessing the project's alignment with changing organizational objectives" at bounding box center [257, 97] width 282 height 18
click at [116, 86] on input "a. By reassessing the project's alignment with changing organizational objectiv…" at bounding box center [116, 83] width 0 height 6
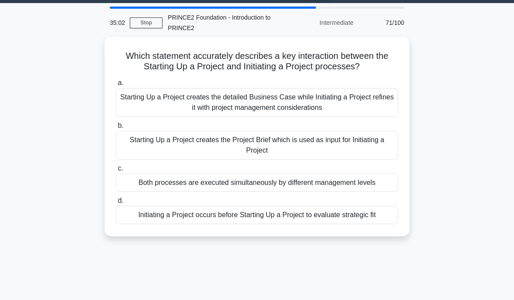
click at [127, 135] on div "Starting Up a Project creates the Project Brief which is used as input for Init…" at bounding box center [257, 145] width 282 height 29
click at [116, 128] on input "b. Starting Up a Project creates the Project Brief which is used as input for I…" at bounding box center [116, 126] width 0 height 6
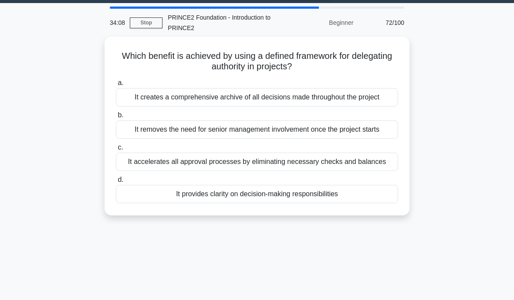
scroll to position [32, 0]
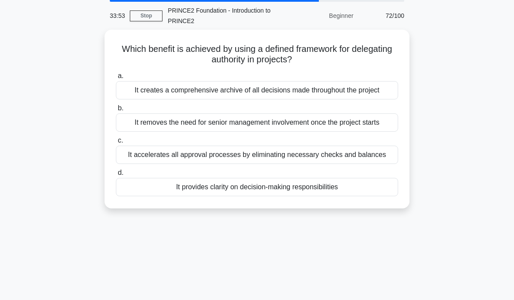
click at [146, 196] on div "It provides clarity on decision-making responsibilities" at bounding box center [257, 187] width 282 height 18
click at [116, 175] on input "d. It provides clarity on decision-making responsibilities" at bounding box center [116, 173] width 0 height 6
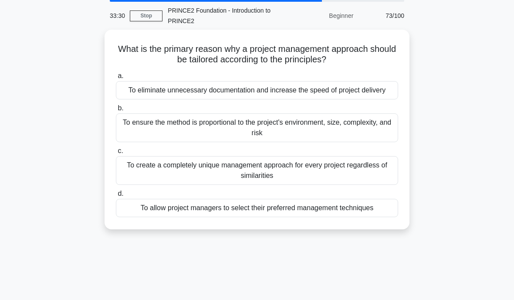
click at [125, 94] on div "To eliminate unnecessary documentation and increase the speed of project delive…" at bounding box center [257, 90] width 282 height 18
click at [116, 79] on input "a. To eliminate unnecessary documentation and increase the speed of project del…" at bounding box center [116, 76] width 0 height 6
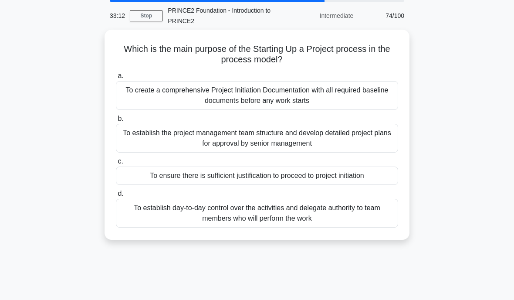
click at [131, 88] on div "To create a comprehensive Project Initiation Documentation with all required ba…" at bounding box center [257, 95] width 282 height 29
click at [116, 79] on input "a. To create a comprehensive Project Initiation Documentation with all required…" at bounding box center [116, 76] width 0 height 6
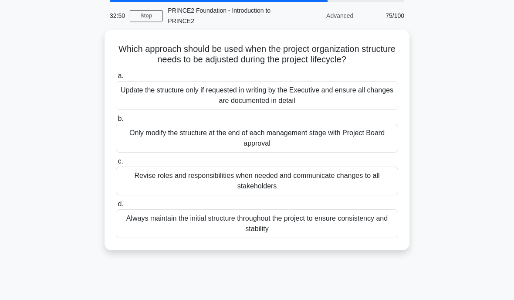
scroll to position [37, 0]
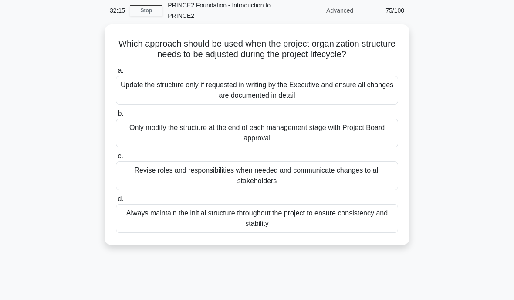
click at [147, 164] on div "Revise roles and responsibilities when needed and communicate changes to all st…" at bounding box center [257, 175] width 282 height 29
click at [116, 159] on input "c. Revise roles and responsibilities when needed and communicate changes to all…" at bounding box center [116, 156] width 0 height 6
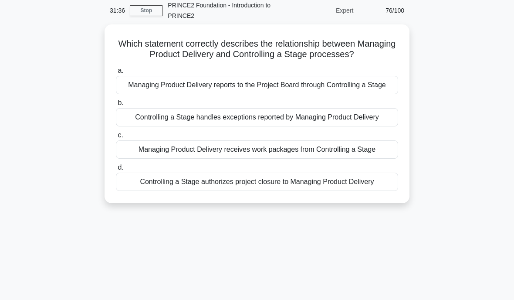
click at [132, 126] on div "Controlling a Stage handles exceptions reported by Managing Product Delivery" at bounding box center [257, 117] width 282 height 18
click at [116, 106] on input "b. Controlling a Stage handles exceptions reported by Managing Product Delivery" at bounding box center [116, 103] width 0 height 6
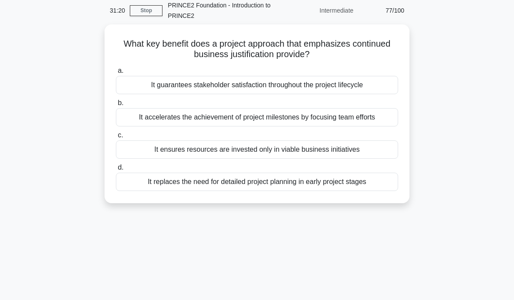
click at [132, 149] on div "It ensures resources are invested only in viable business initiatives" at bounding box center [257, 149] width 282 height 18
click at [116, 138] on input "c. It ensures resources are invested only in viable business initiatives" at bounding box center [116, 135] width 0 height 6
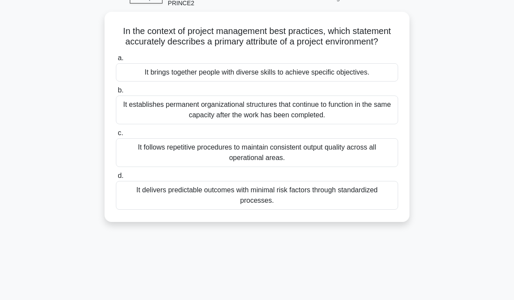
scroll to position [58, 0]
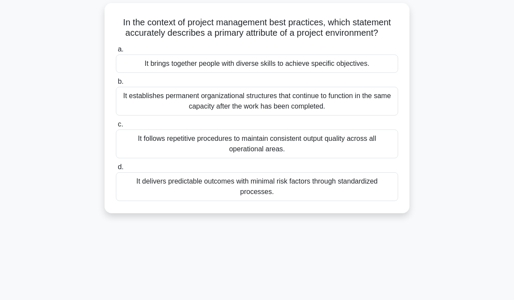
click at [137, 73] on div "It brings together people with diverse skills to achieve specific objectives." at bounding box center [257, 63] width 282 height 18
click at [116, 52] on input "a. It brings together people with diverse skills to achieve specific objectives." at bounding box center [116, 50] width 0 height 6
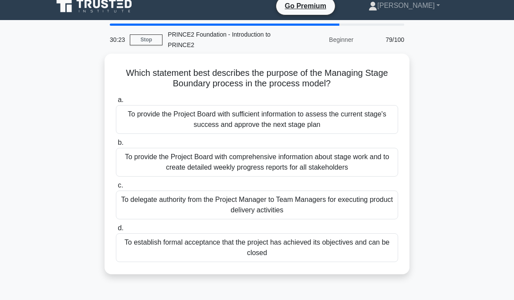
scroll to position [0, 0]
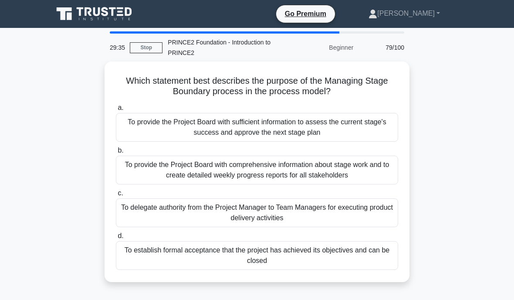
click at [162, 123] on div "To provide the Project Board with sufficient information to assess the current …" at bounding box center [257, 127] width 282 height 29
click at [116, 111] on input "a. To provide the Project Board with sufficient information to assess the curre…" at bounding box center [116, 108] width 0 height 6
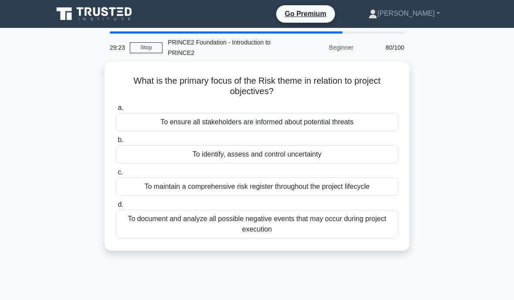
click at [159, 152] on div "To identify, assess and control uncertainty" at bounding box center [257, 154] width 282 height 18
click at [116, 143] on input "b. To identify, assess and control uncertainty" at bounding box center [116, 140] width 0 height 6
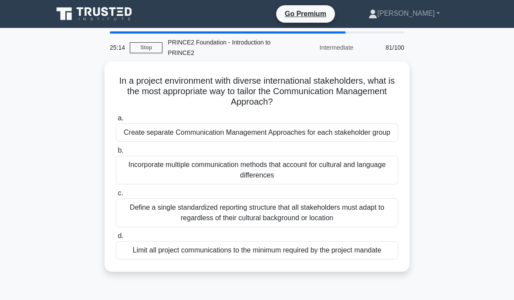
scroll to position [35, 0]
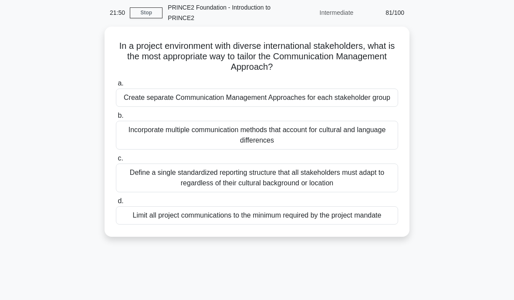
click at [333, 149] on div "Incorporate multiple communication methods that account for cultural and langua…" at bounding box center [257, 135] width 282 height 29
click at [116, 118] on input "b. Incorporate multiple communication methods that account for cultural and lan…" at bounding box center [116, 116] width 0 height 6
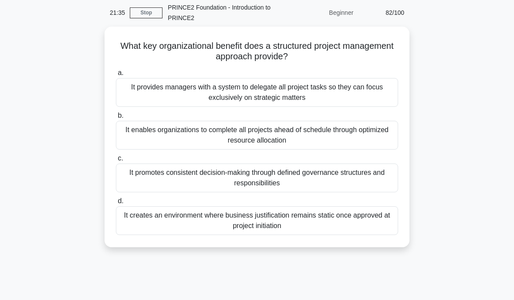
click at [356, 91] on div "It provides managers with a system to delegate all project tasks so they can fo…" at bounding box center [257, 92] width 282 height 29
click at [116, 76] on input "a. It provides managers with a system to delegate all project tasks so they can…" at bounding box center [116, 73] width 0 height 6
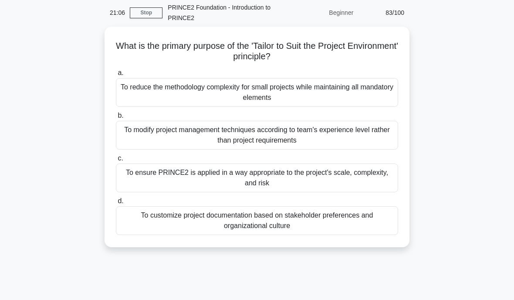
click at [357, 91] on div "To reduce the methodology complexity for small projects while maintaining all m…" at bounding box center [257, 92] width 282 height 29
click at [116, 76] on input "a. To reduce the methodology complexity for small projects while maintaining al…" at bounding box center [116, 73] width 0 height 6
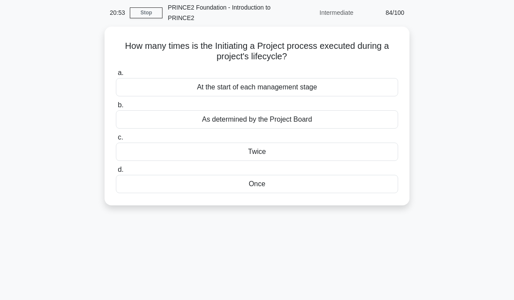
click at [357, 179] on div "Once" at bounding box center [257, 184] width 282 height 18
click at [116, 172] on input "d. Once" at bounding box center [116, 170] width 0 height 6
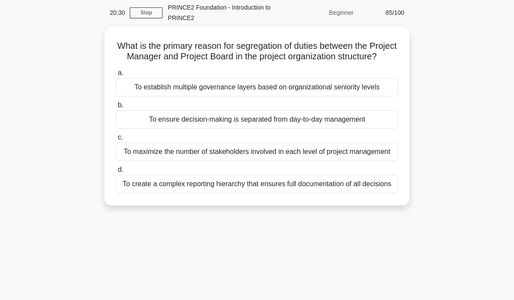
click at [134, 96] on div "To establish multiple governance layers based on organizational seniority levels" at bounding box center [257, 87] width 282 height 18
click at [116, 76] on input "a. To establish multiple governance layers based on organizational seniority le…" at bounding box center [116, 73] width 0 height 6
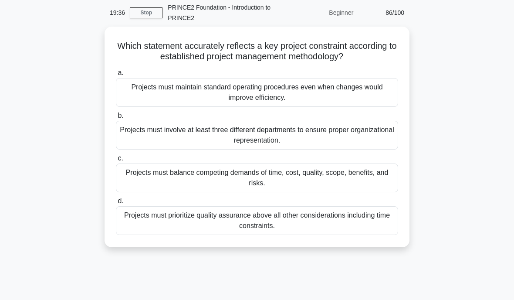
click at [147, 171] on div "Projects must balance competing demands of time, cost, quality, scope, benefits…" at bounding box center [257, 177] width 282 height 29
click at [116, 161] on input "c. Projects must balance competing demands of time, cost, quality, scope, benef…" at bounding box center [116, 158] width 0 height 6
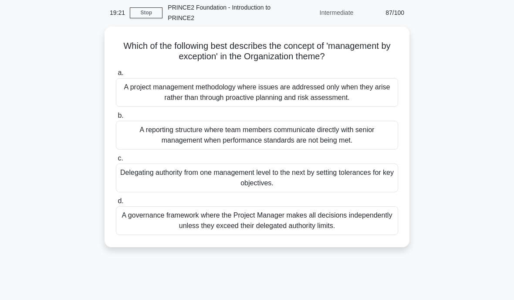
click at [142, 178] on div "Delegating authority from one management level to the next by setting tolerance…" at bounding box center [257, 177] width 282 height 29
click at [116, 161] on input "c. Delegating authority from one management level to the next by setting tolera…" at bounding box center [116, 158] width 0 height 6
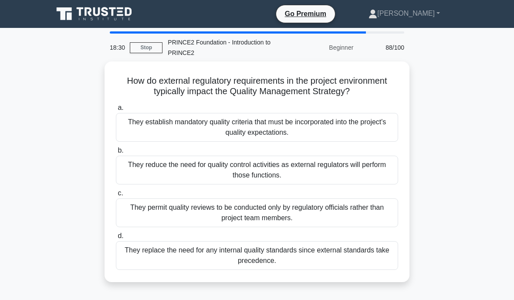
scroll to position [9, 0]
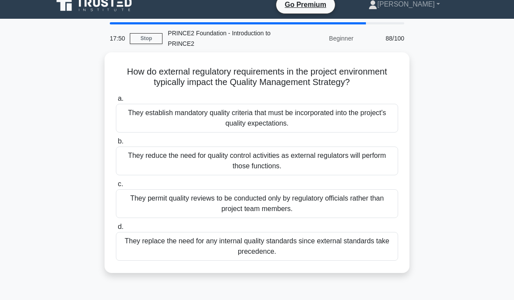
click at [135, 126] on div "They establish mandatory quality criteria that must be incorporated into the pr…" at bounding box center [257, 118] width 282 height 29
click at [116, 101] on input "a. They establish mandatory quality criteria that must be incorporated into the…" at bounding box center [116, 99] width 0 height 6
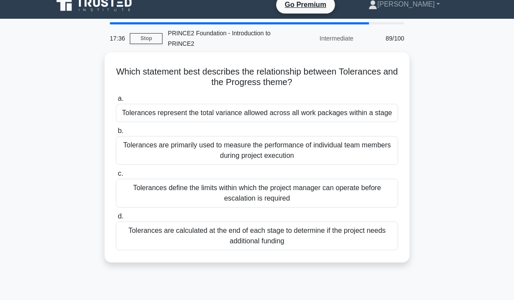
click at [150, 195] on div "Tolerances define the limits within which the project manager can operate befor…" at bounding box center [257, 192] width 282 height 29
click at [116, 176] on input "c. Tolerances define the limits within which the project manager can operate be…" at bounding box center [116, 174] width 0 height 6
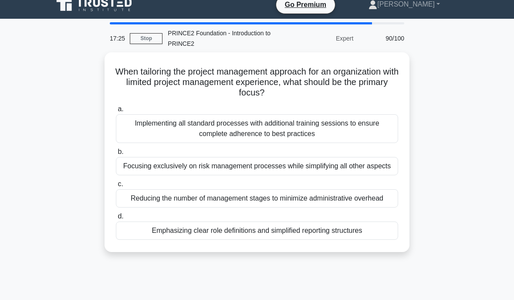
click at [19, 26] on main "17:25 Stop PRINCE2 Foundation - Introduction to PRINCE2 Expert 90/100 When tail…" at bounding box center [257, 240] width 514 height 442
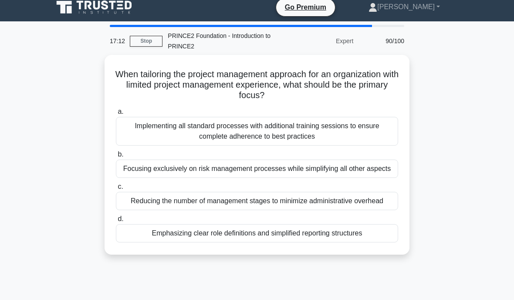
scroll to position [0, 0]
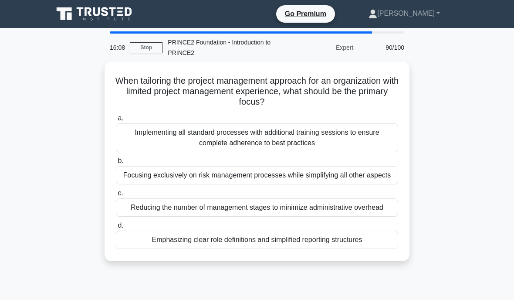
click at [147, 212] on div "Reducing the number of management stages to minimize administrative overhead" at bounding box center [257, 207] width 282 height 18
click at [116, 196] on input "c. Reducing the number of management stages to minimize administrative overhead" at bounding box center [116, 193] width 0 height 6
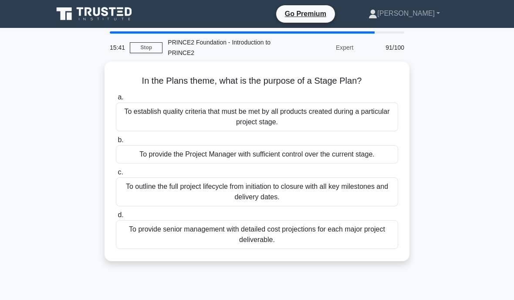
click at [131, 113] on div "To establish quality criteria that must be met by all products created during a…" at bounding box center [257, 116] width 282 height 29
click at [116, 100] on input "a. To establish quality criteria that must be met by all products created durin…" at bounding box center [116, 97] width 0 height 6
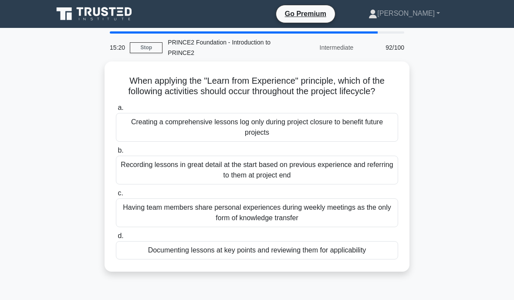
click at [154, 259] on div "Documenting lessons at key points and reviewing them for applicability" at bounding box center [257, 250] width 282 height 18
click at [116, 239] on input "d. Documenting lessons at key points and reviewing them for applicability" at bounding box center [116, 236] width 0 height 6
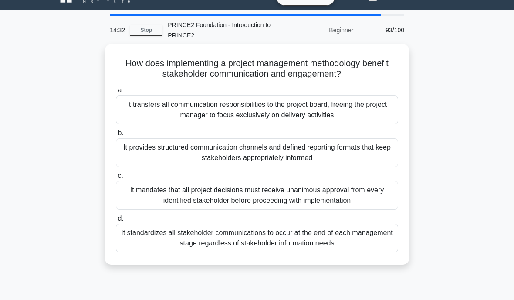
scroll to position [18, 0]
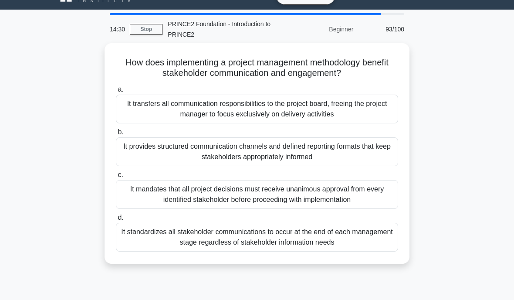
click at [136, 150] on div "It provides structured communication channels and defined reporting formats tha…" at bounding box center [257, 151] width 282 height 29
click at [116, 135] on input "b. It provides structured communication channels and defined reporting formats …" at bounding box center [116, 132] width 0 height 6
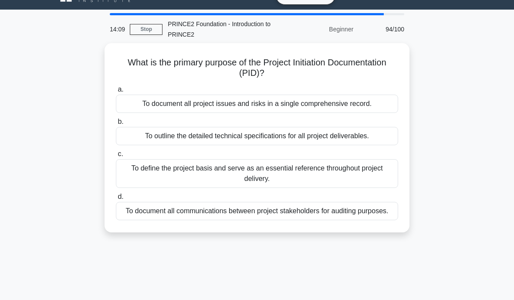
click at [132, 166] on div "To define the project basis and serve as an essential reference throughout proj…" at bounding box center [257, 173] width 282 height 29
click at [116, 157] on input "c. To define the project basis and serve as an essential reference throughout p…" at bounding box center [116, 154] width 0 height 6
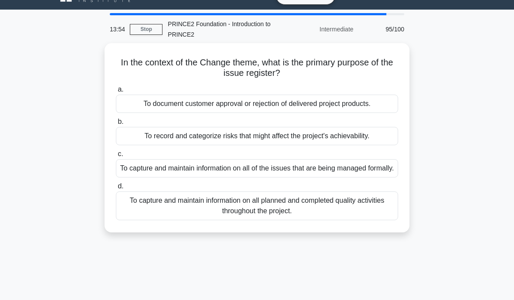
click at [160, 159] on div "To capture and maintain information on all of the issues that are being managed…" at bounding box center [257, 168] width 282 height 18
click at [116, 157] on input "c. To capture and maintain information on all of the issues that are being mana…" at bounding box center [116, 154] width 0 height 6
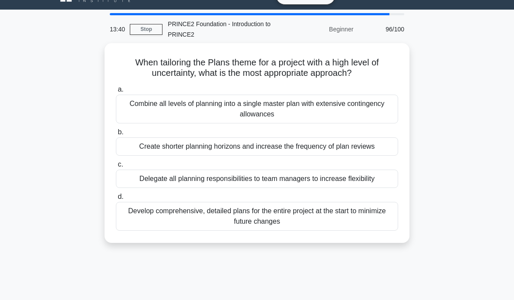
click at [62, 91] on div "When tailoring the Plans theme for a project with a high level of uncertainty, …" at bounding box center [257, 148] width 418 height 210
click at [142, 150] on div "Create shorter planning horizons and increase the frequency of plan reviews" at bounding box center [257, 146] width 282 height 18
click at [116, 135] on input "b. Create shorter planning horizons and increase the frequency of plan reviews" at bounding box center [116, 132] width 0 height 6
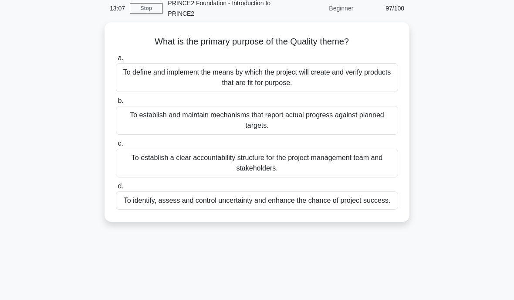
scroll to position [40, 0]
click at [141, 79] on div "To define and implement the means by which the project will create and verify p…" at bounding box center [257, 76] width 282 height 29
click at [116, 60] on input "a. To define and implement the means by which the project will create and verif…" at bounding box center [116, 57] width 0 height 6
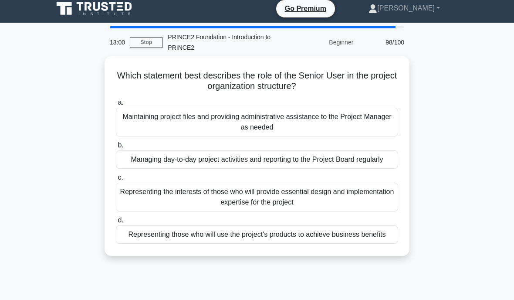
scroll to position [0, 0]
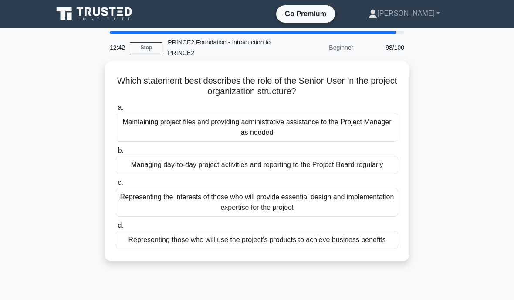
click at [171, 247] on div "Representing those who will use the project's products to achieve business bene…" at bounding box center [257, 239] width 282 height 18
click at [116, 228] on input "d. Representing those who will use the project's products to achieve business b…" at bounding box center [116, 225] width 0 height 6
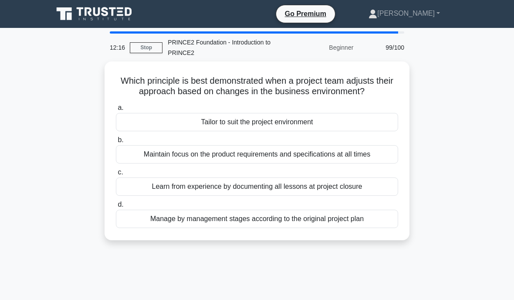
click at [161, 130] on div "Tailor to suit the project environment" at bounding box center [257, 122] width 282 height 18
click at [116, 111] on input "a. Tailor to suit the project environment" at bounding box center [116, 108] width 0 height 6
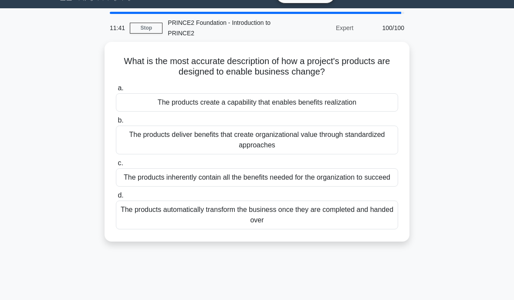
scroll to position [21, 0]
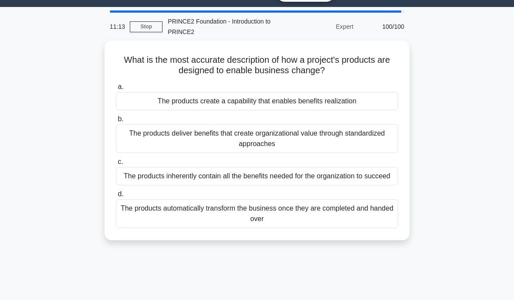
click at [141, 139] on div "The products deliver benefits that create organizational value through standard…" at bounding box center [257, 138] width 282 height 29
click at [116, 122] on input "b. The products deliver benefits that create organizational value through stand…" at bounding box center [116, 119] width 0 height 6
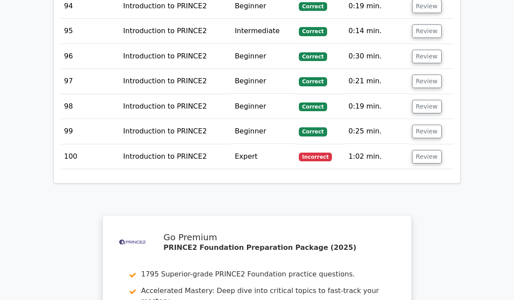
scroll to position [3442, 0]
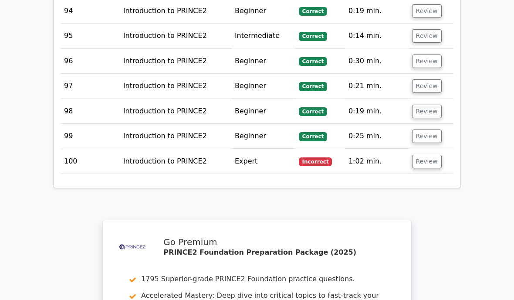
click at [434, 155] on button "Review" at bounding box center [427, 161] width 30 height 13
